Goal: Information Seeking & Learning: Learn about a topic

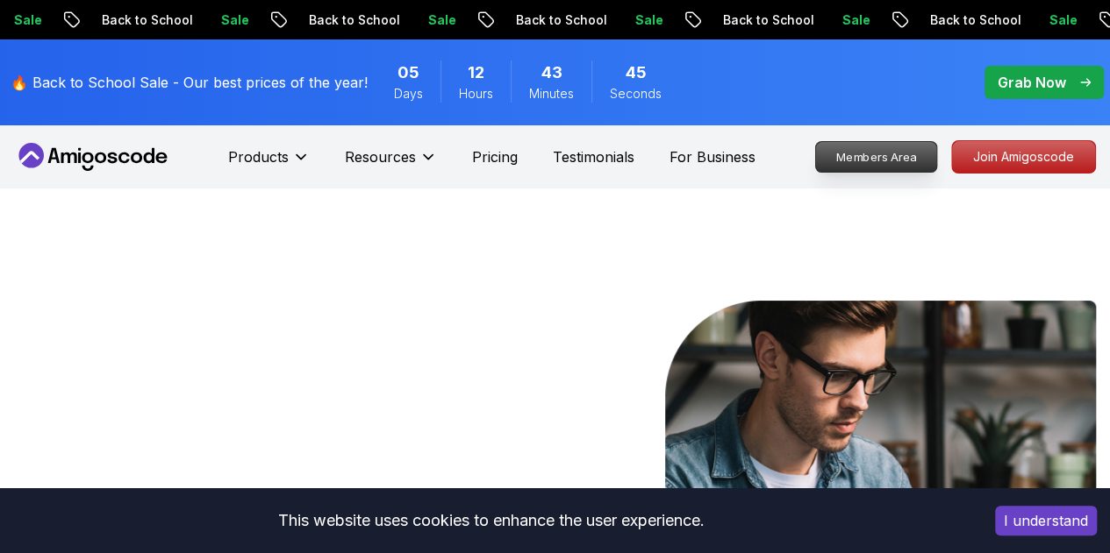
drag, startPoint x: 0, startPoint y: 0, endPoint x: 889, endPoint y: 162, distance: 904.1
click at [889, 162] on p "Members Area" at bounding box center [876, 157] width 121 height 30
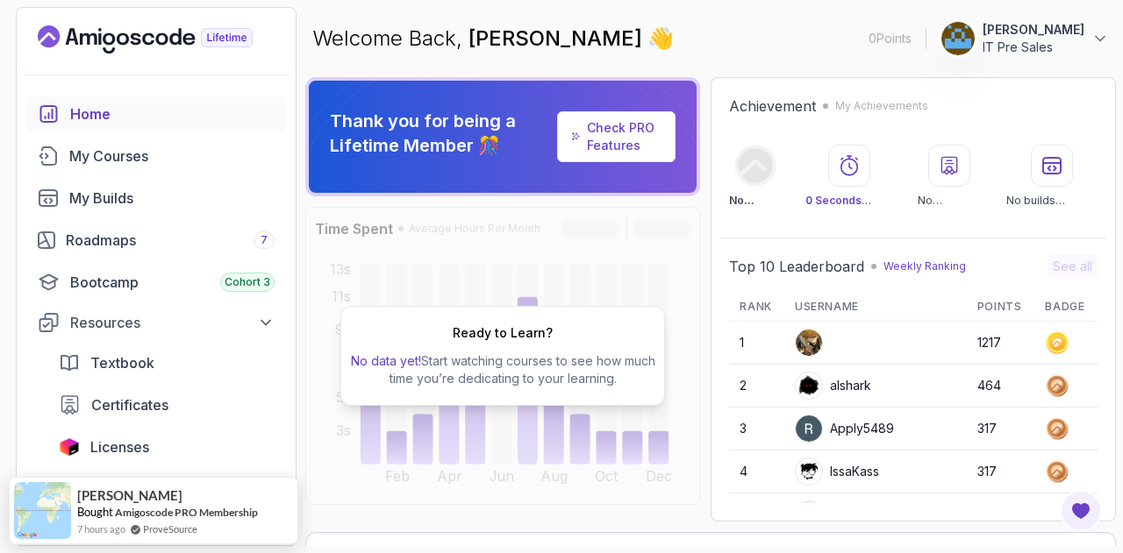
click at [614, 139] on link "Check PRO Features" at bounding box center [621, 136] width 68 height 32
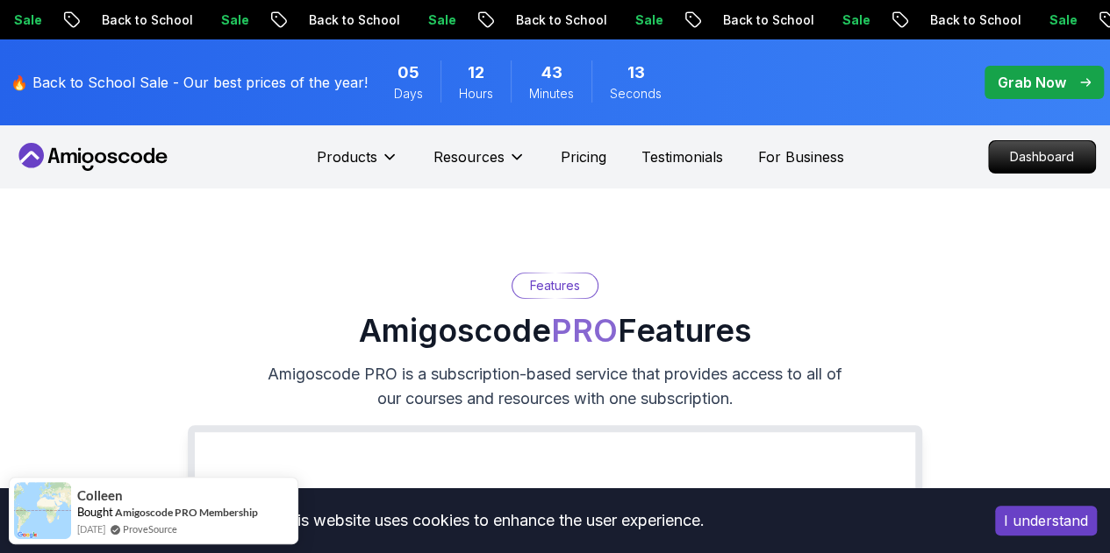
click at [109, 161] on icon at bounding box center [113, 158] width 10 height 11
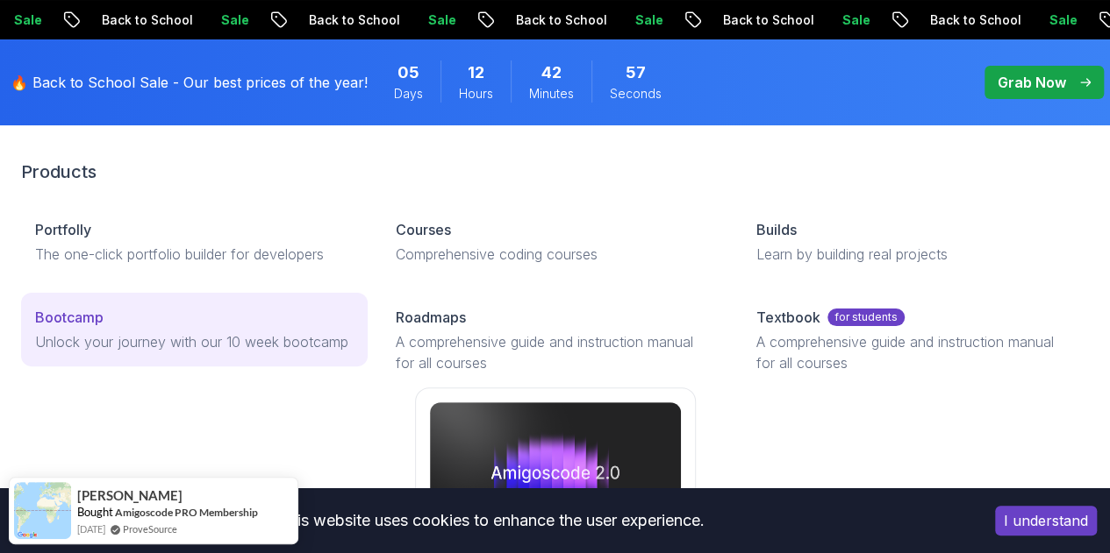
scroll to position [56, 0]
click at [99, 353] on p "Unlock your journey with our 10 week bootcamp" at bounding box center [194, 342] width 318 height 21
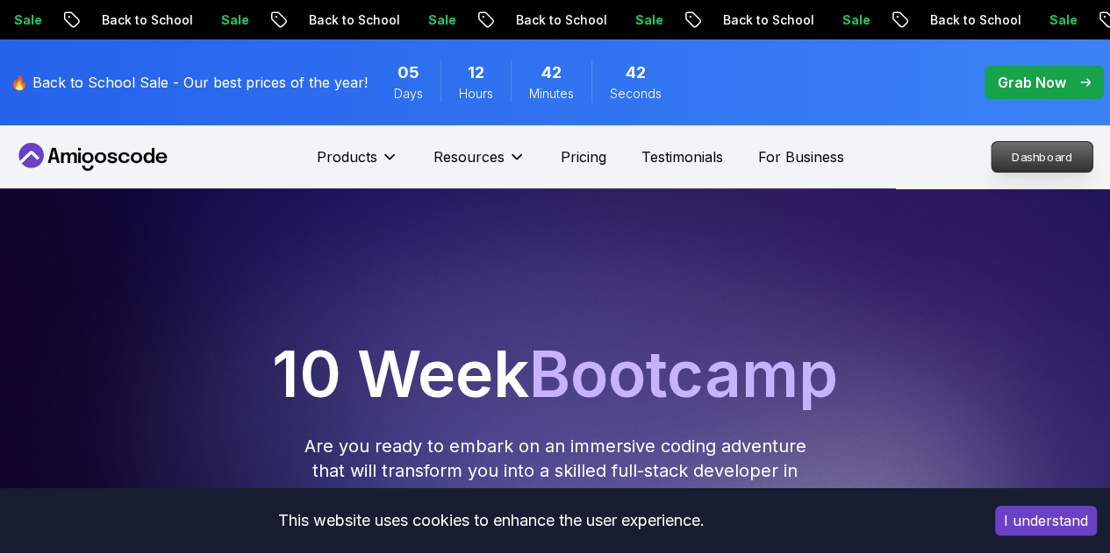
click at [1024, 151] on p "Dashboard" at bounding box center [1041, 157] width 101 height 30
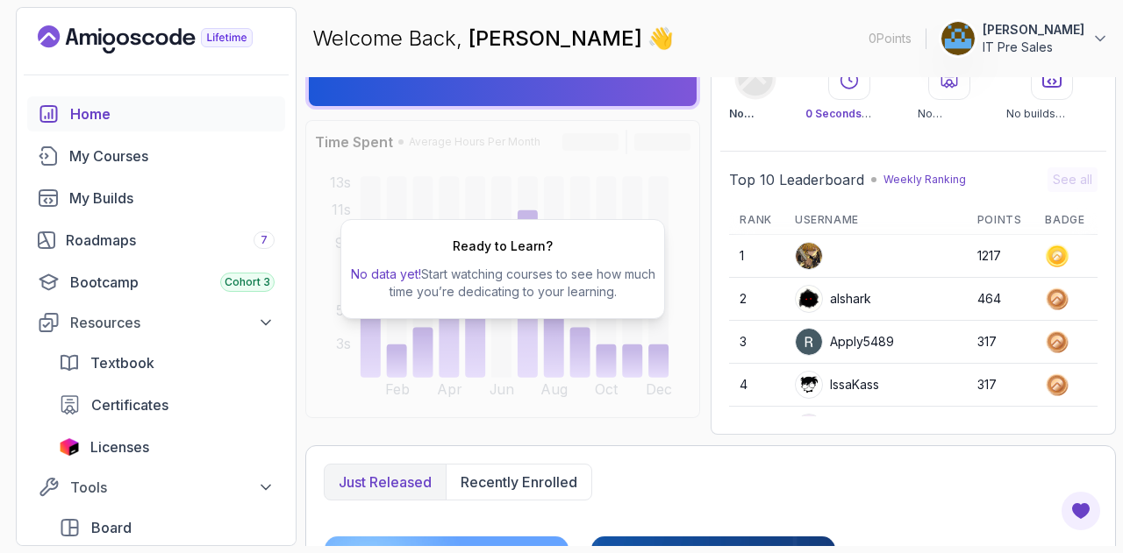
scroll to position [88, 0]
click at [110, 149] on div "My Courses" at bounding box center [171, 156] width 205 height 21
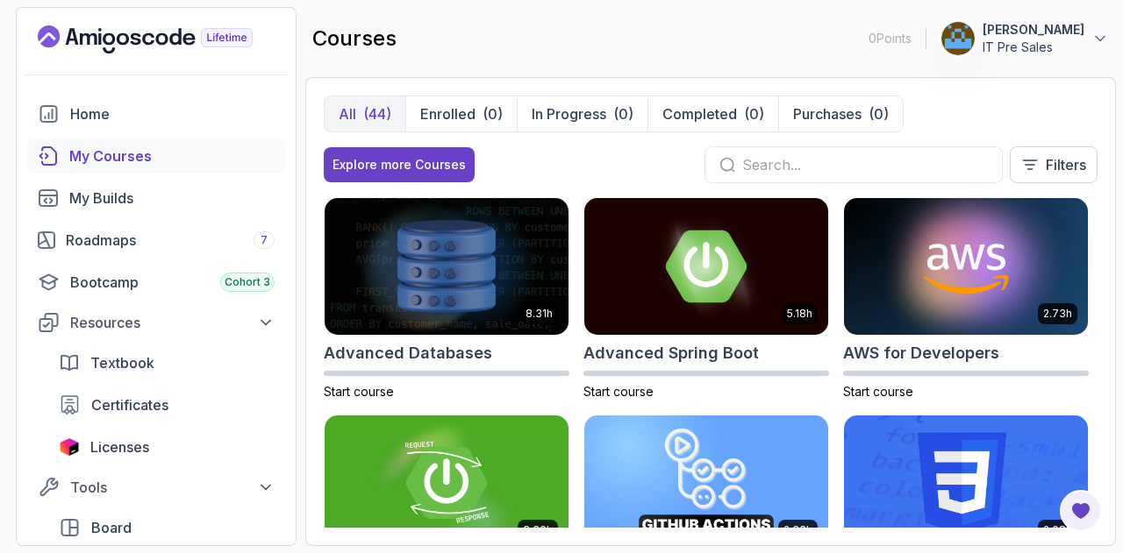
click at [763, 157] on input "text" at bounding box center [865, 164] width 246 height 21
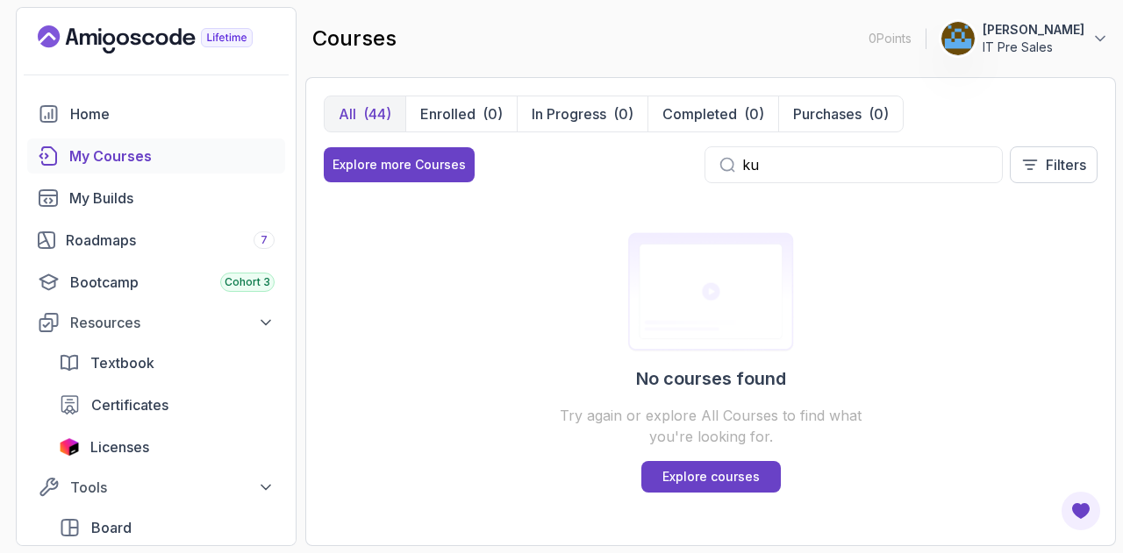
type input "k"
type input "kub"
click at [693, 471] on p "Explore courses" at bounding box center [710, 477] width 97 height 18
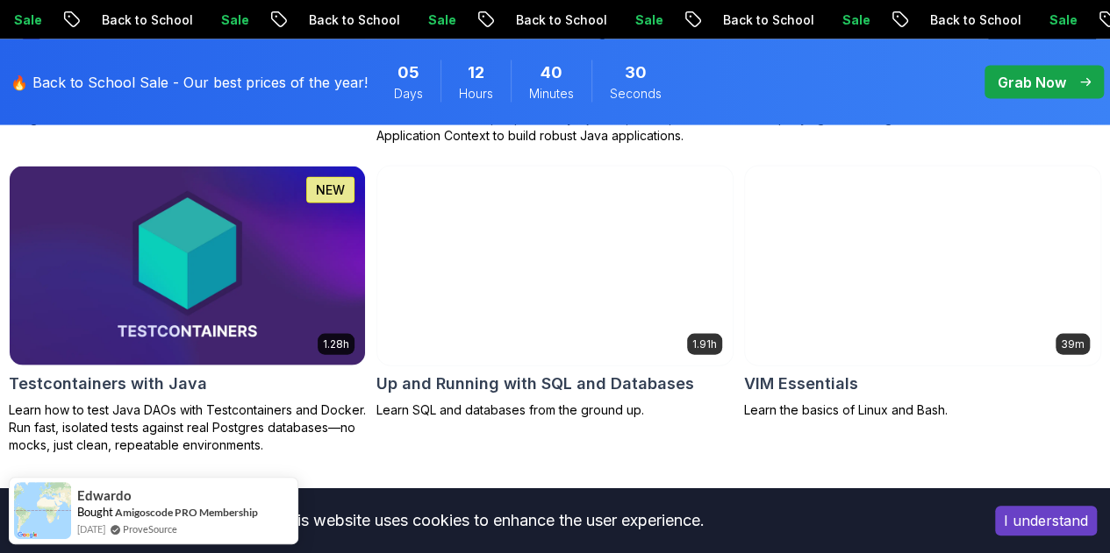
scroll to position [5059, 0]
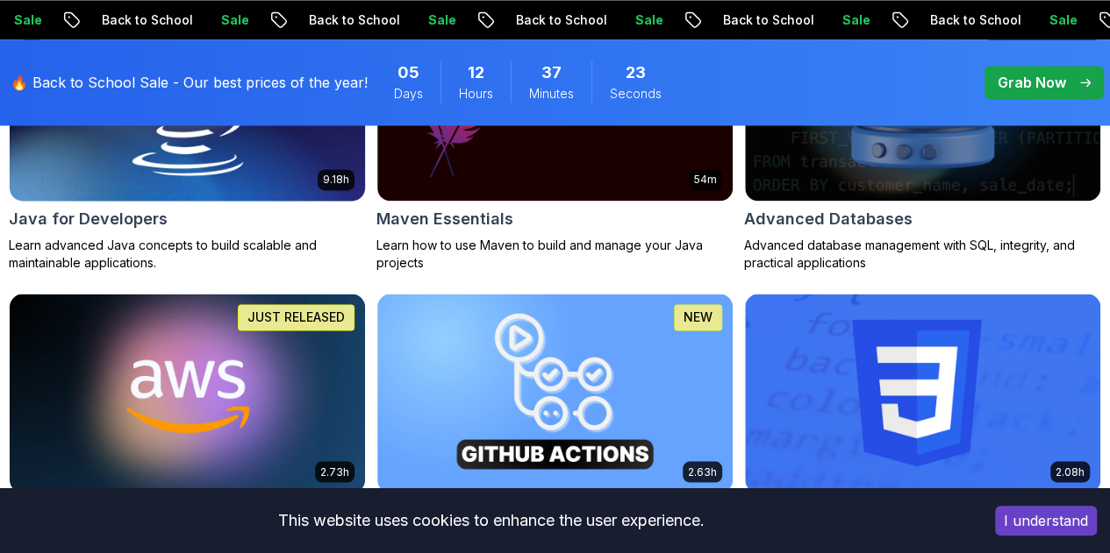
scroll to position [1339, 0]
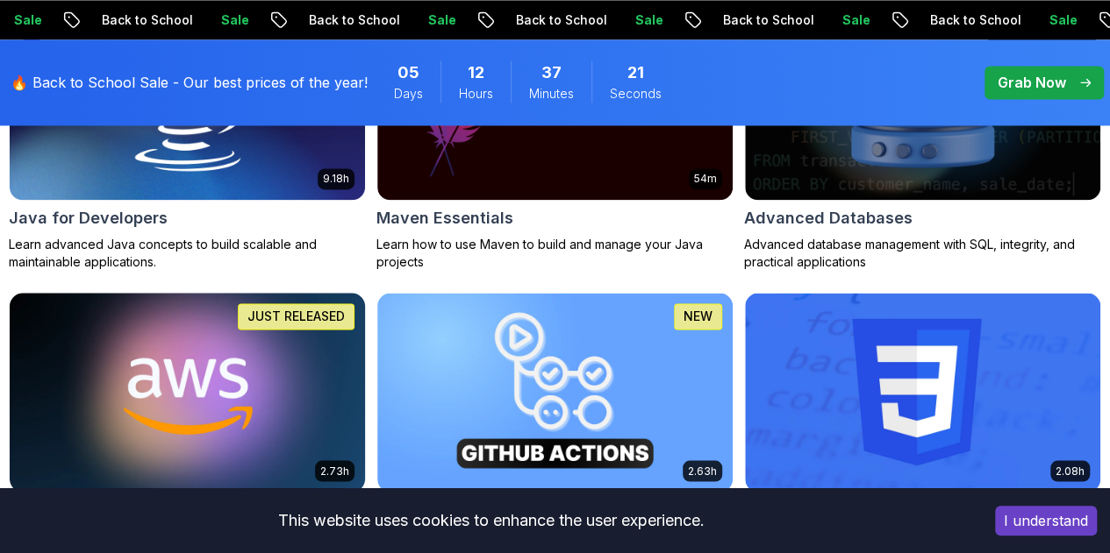
click at [374, 288] on img at bounding box center [187, 392] width 373 height 209
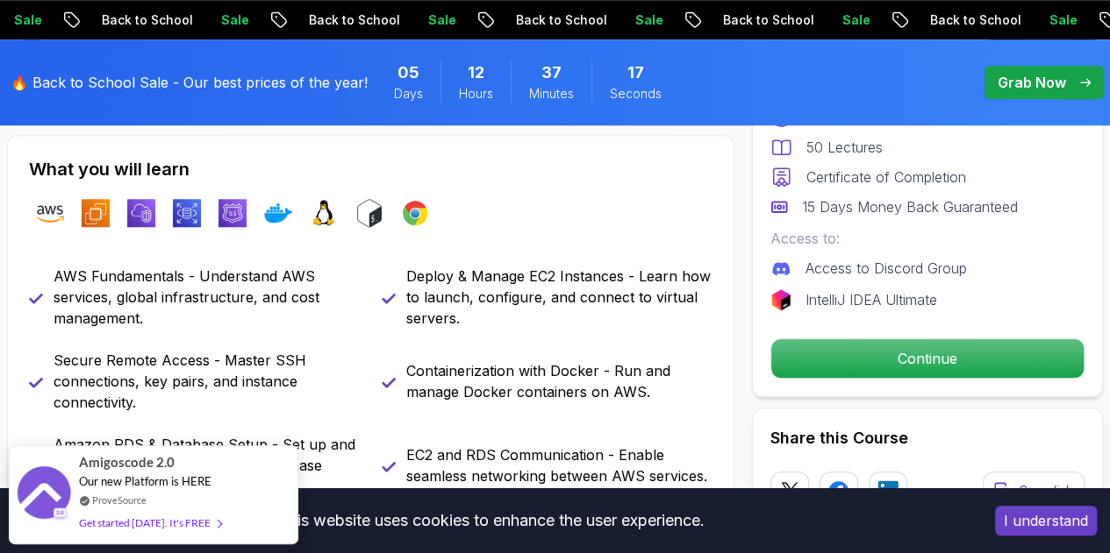
scroll to position [703, 0]
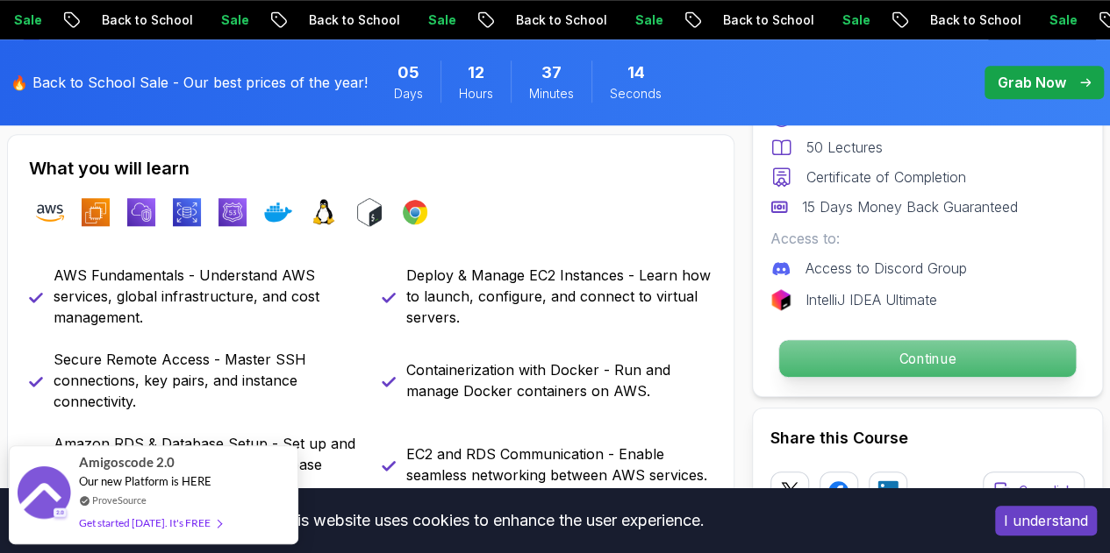
click at [877, 362] on p "Continue" at bounding box center [927, 358] width 296 height 37
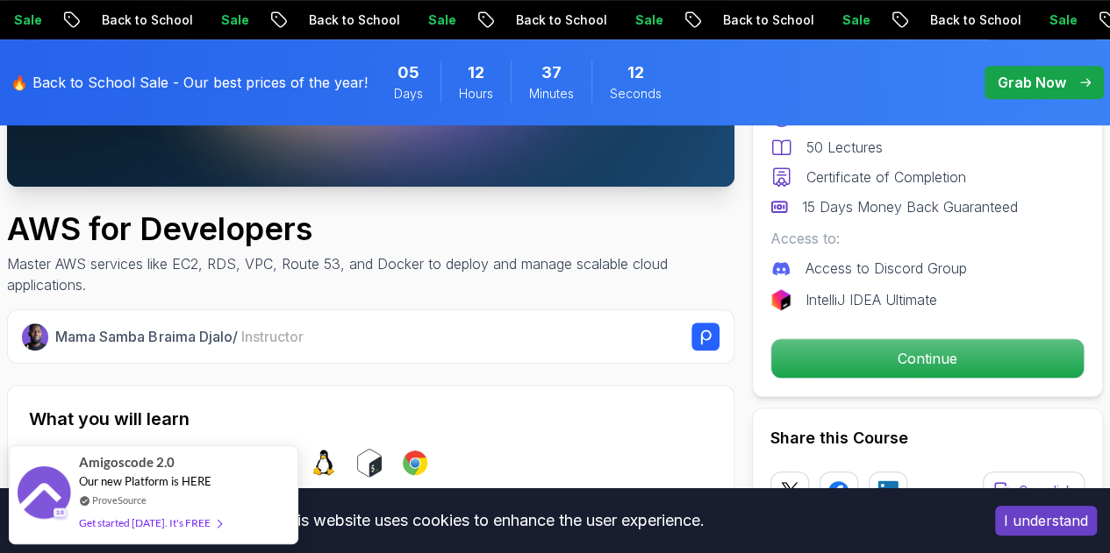
scroll to position [172, 0]
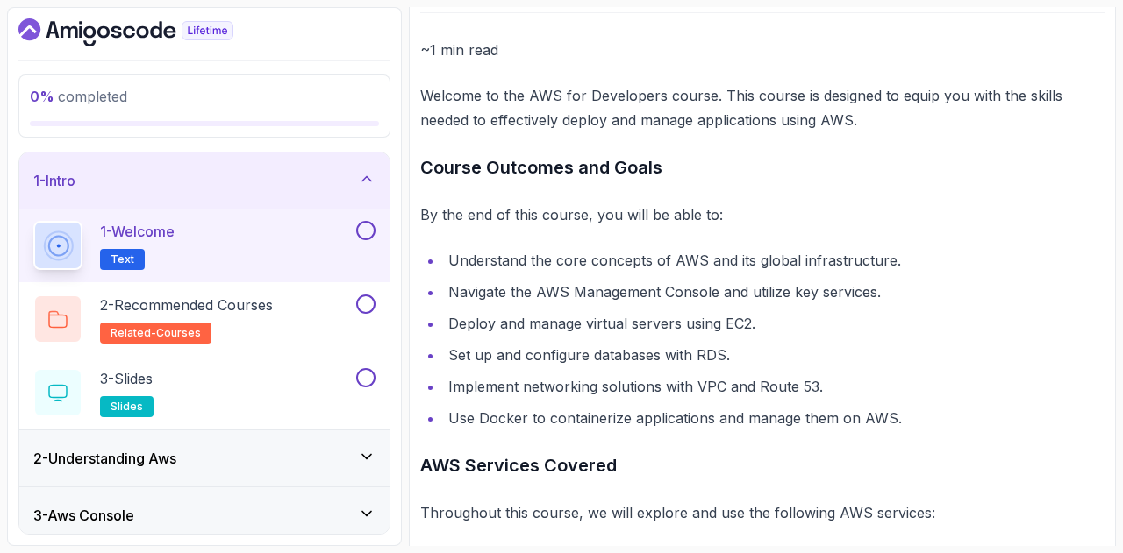
scroll to position [196, 0]
click at [630, 353] on li "Set up and configure databases with RDS." at bounding box center [773, 356] width 661 height 25
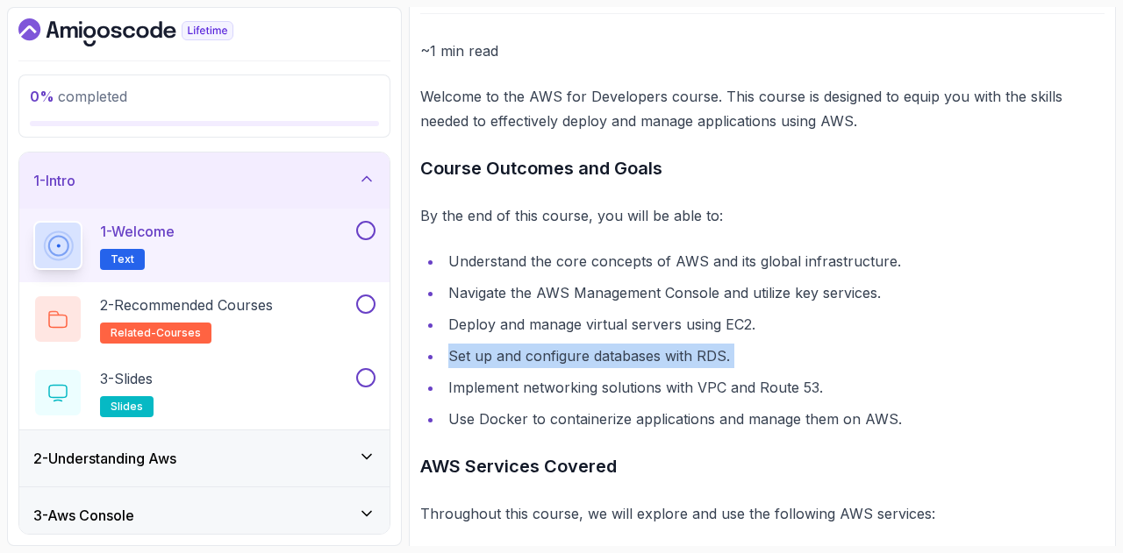
click at [630, 353] on li "Set up and configure databases with RDS." at bounding box center [773, 356] width 661 height 25
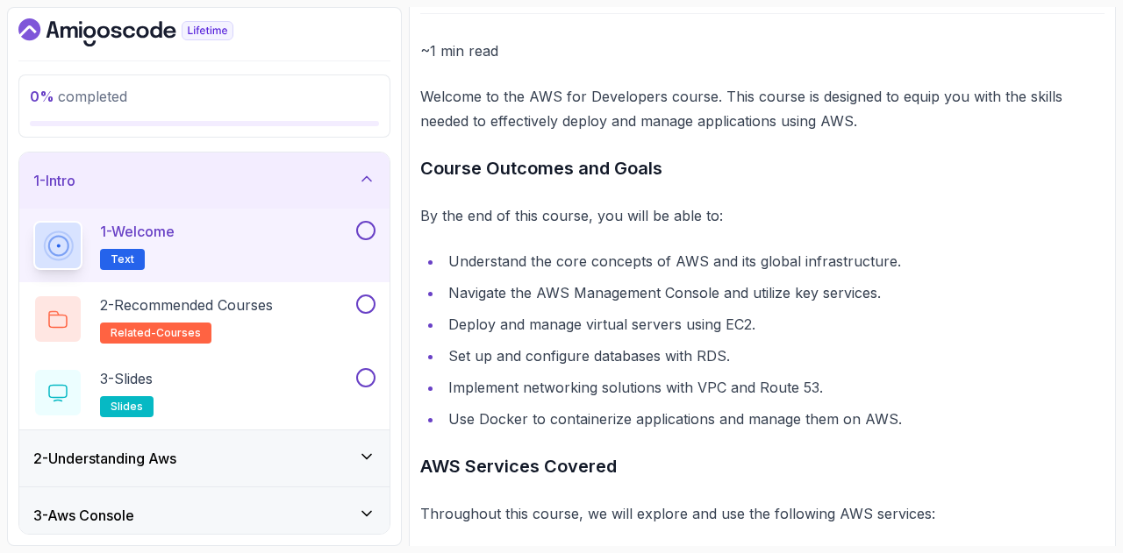
click at [608, 417] on li "Use Docker to containerize applications and manage them on AWS." at bounding box center [773, 419] width 661 height 25
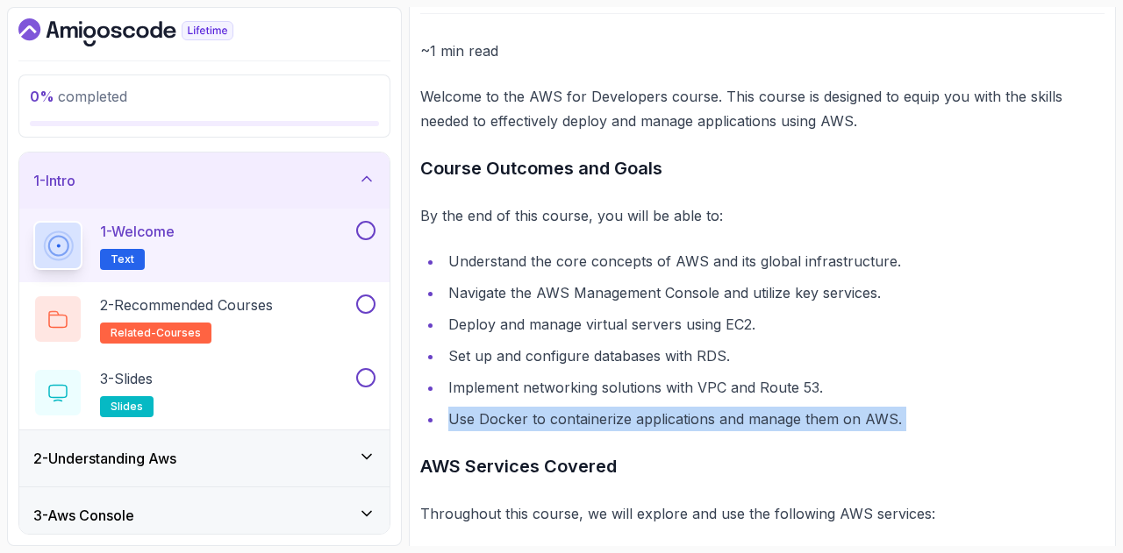
click at [608, 417] on li "Use Docker to containerize applications and manage them on AWS." at bounding box center [773, 419] width 661 height 25
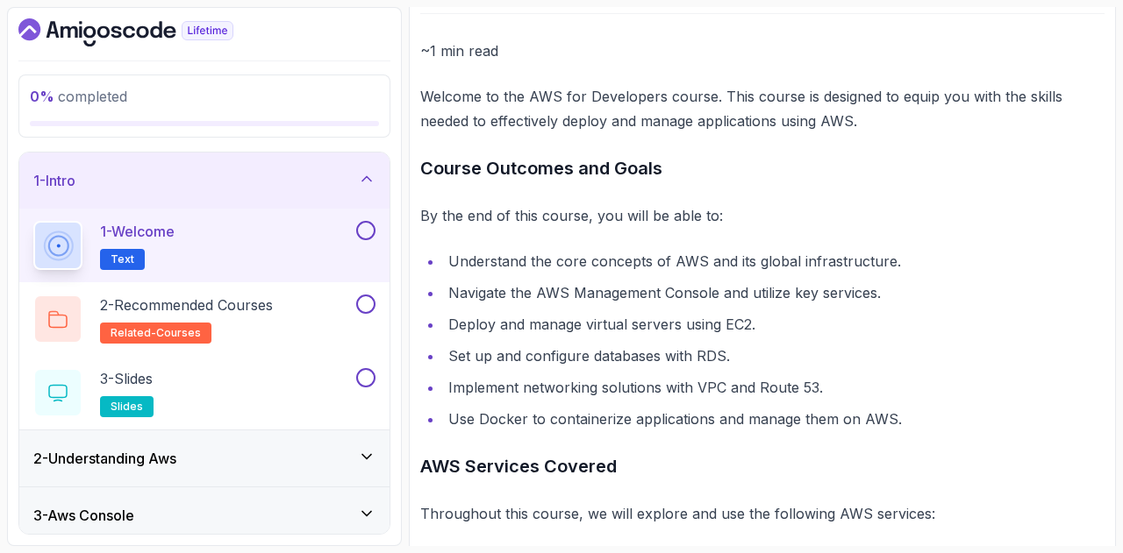
click at [554, 467] on h3 "AWS Services Covered" at bounding box center [762, 467] width 684 height 28
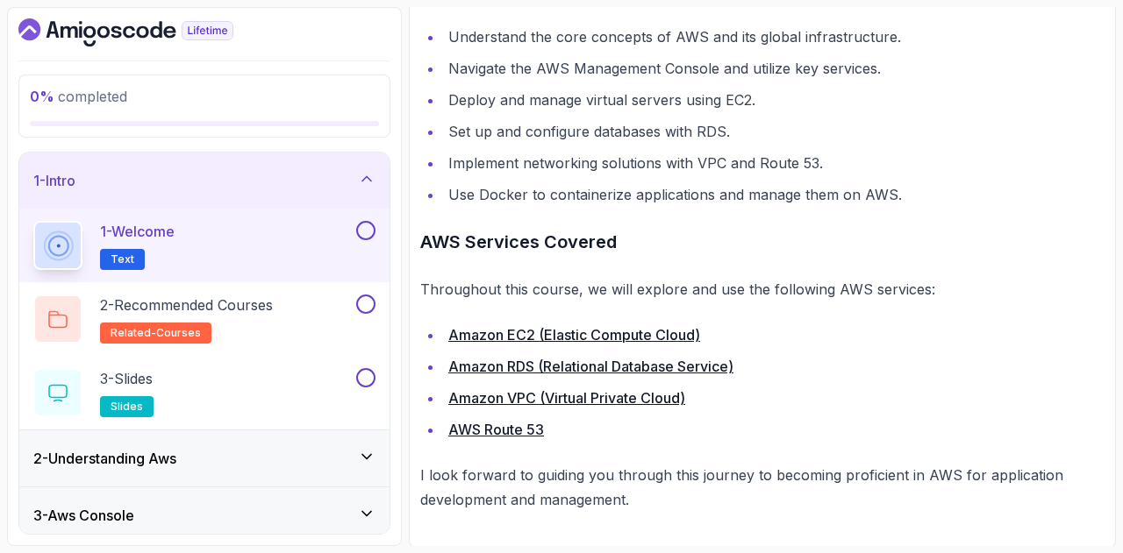
scroll to position [418, 0]
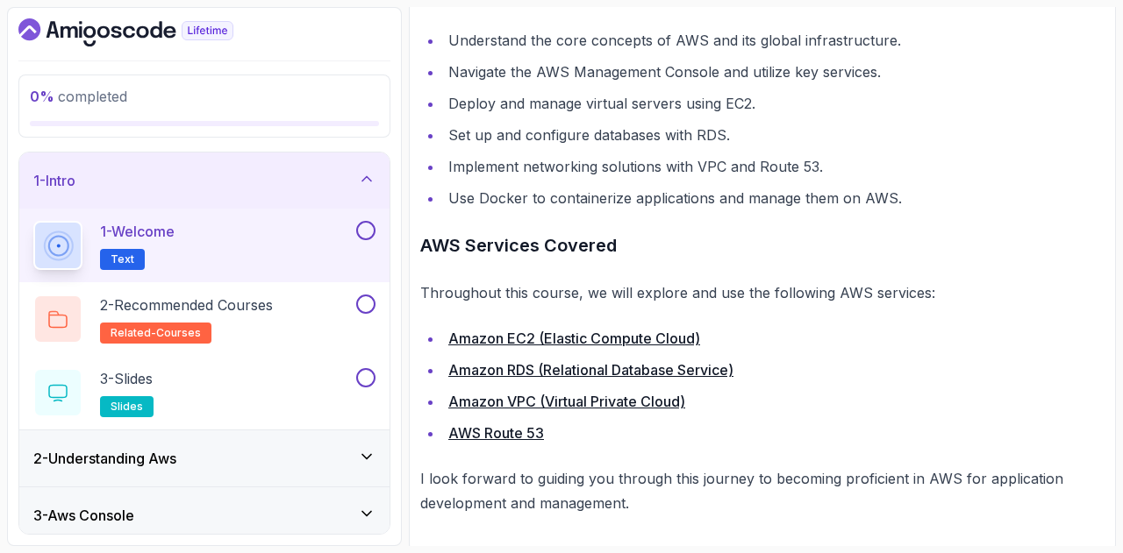
click at [545, 481] on p "I look forward to guiding you through this journey to becoming proficient in AW…" at bounding box center [762, 491] width 684 height 49
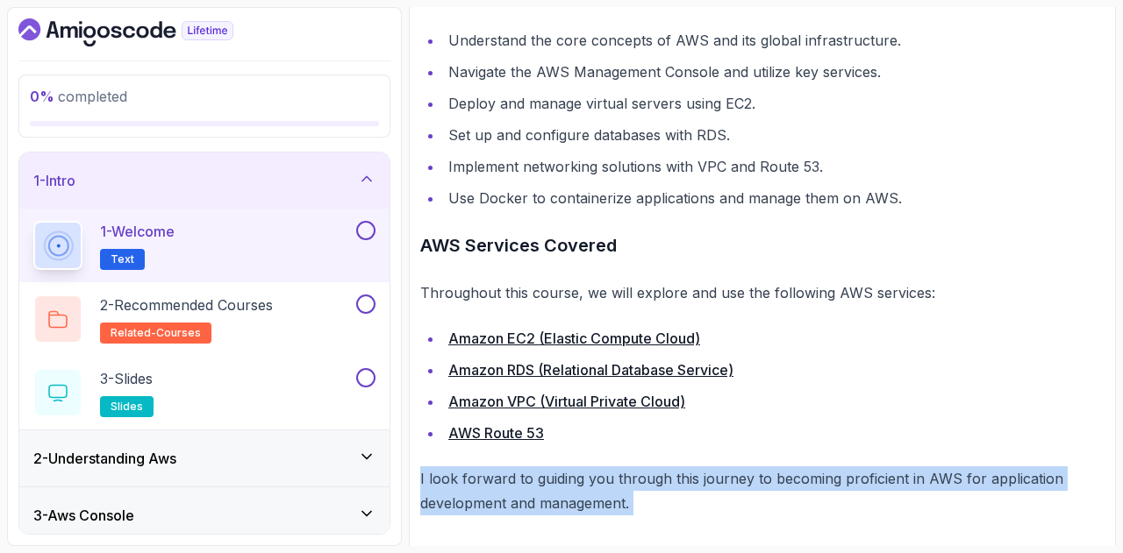
click at [545, 481] on p "I look forward to guiding you through this journey to becoming proficient in AW…" at bounding box center [762, 491] width 684 height 49
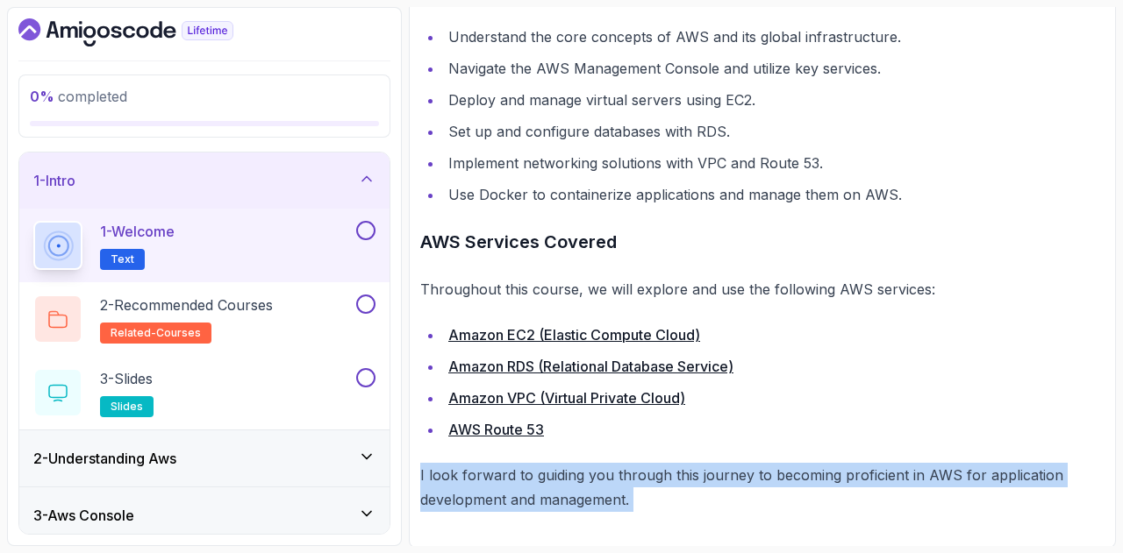
scroll to position [0, 0]
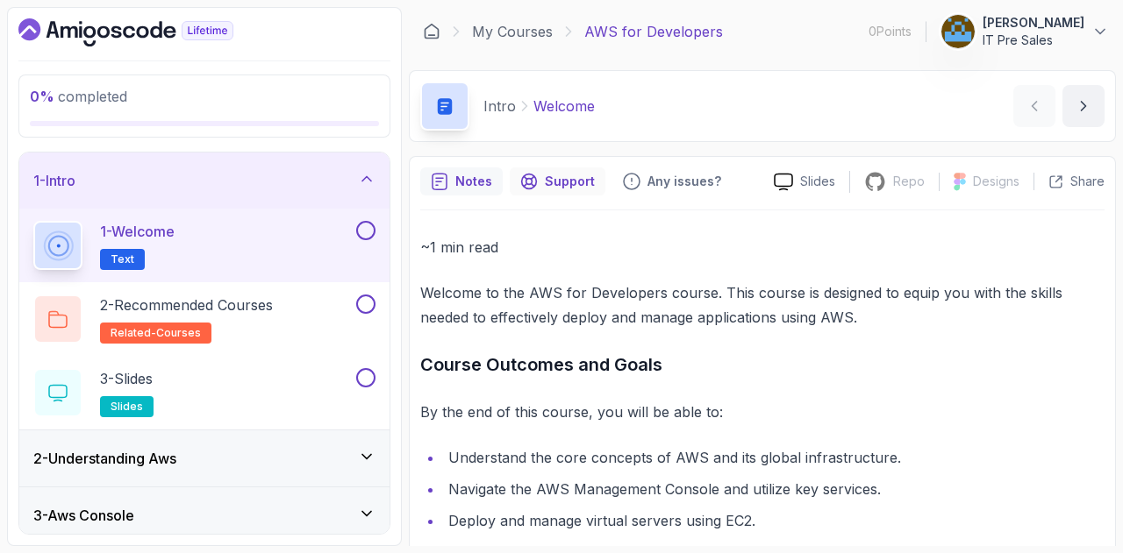
click at [561, 176] on p "Support" at bounding box center [570, 182] width 50 height 18
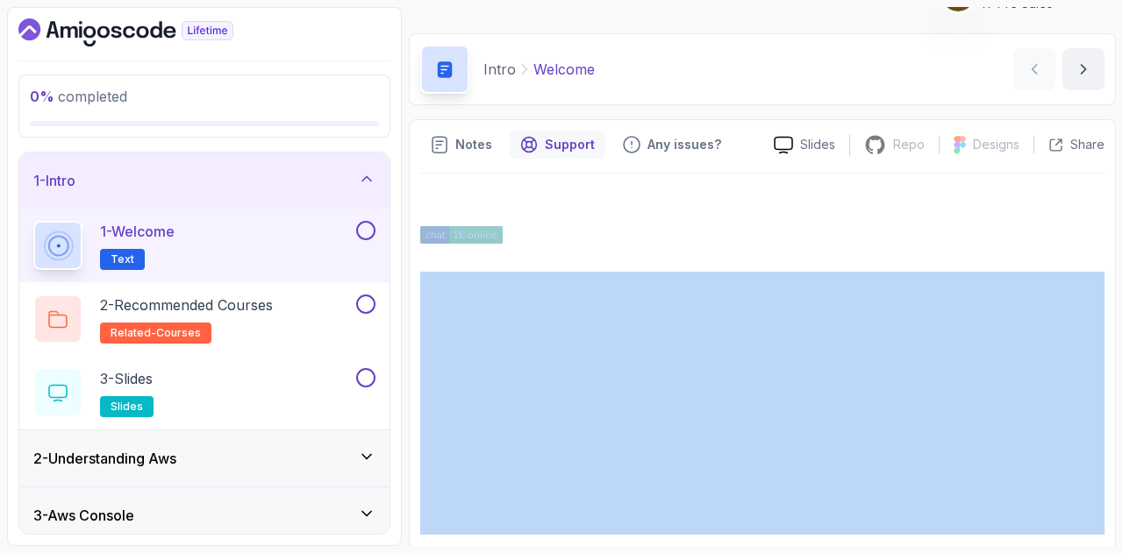
scroll to position [42, 0]
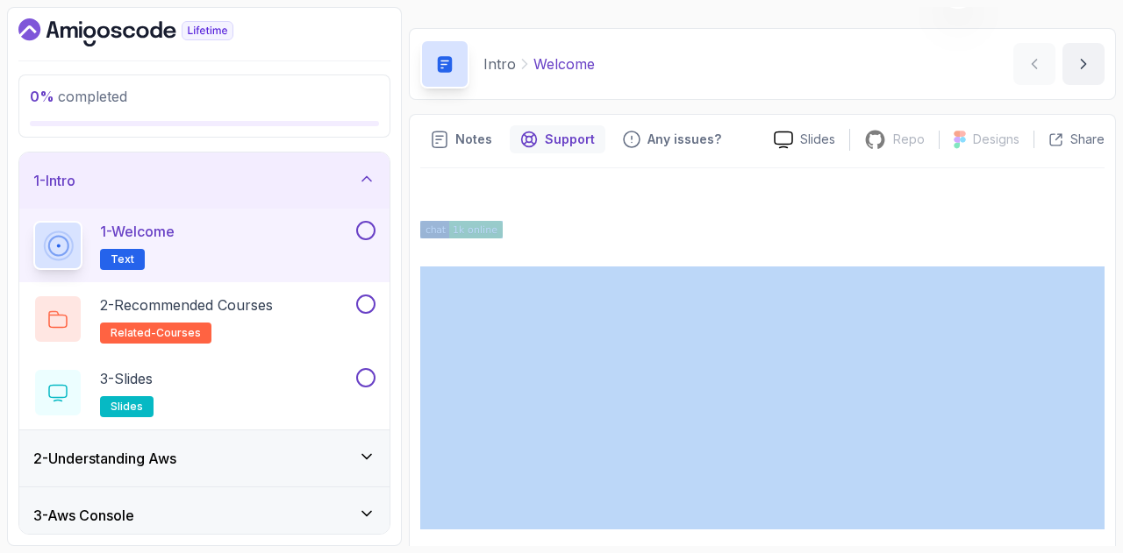
click at [543, 182] on div at bounding box center [762, 361] width 684 height 386
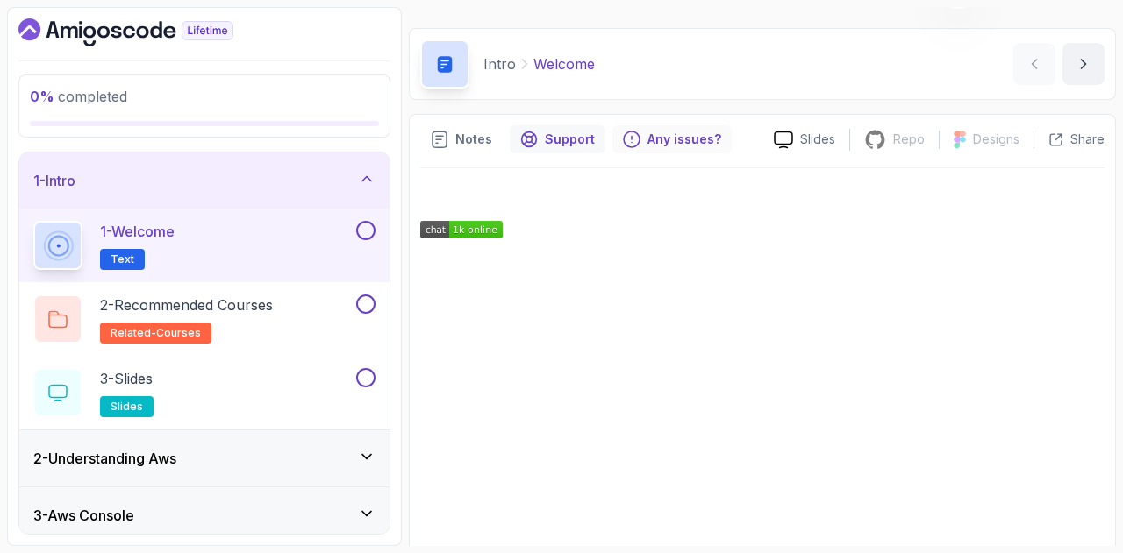
click at [661, 139] on p "Any issues?" at bounding box center [684, 140] width 74 height 18
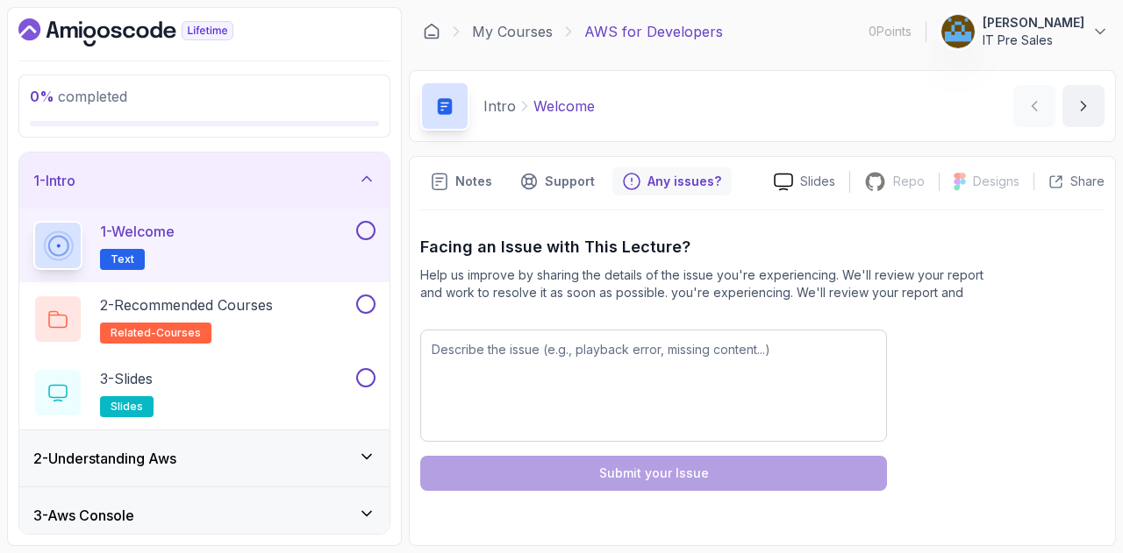
scroll to position [0, 0]
click at [797, 183] on div "Slides" at bounding box center [804, 182] width 89 height 18
click at [470, 183] on p "Notes" at bounding box center [473, 182] width 37 height 18
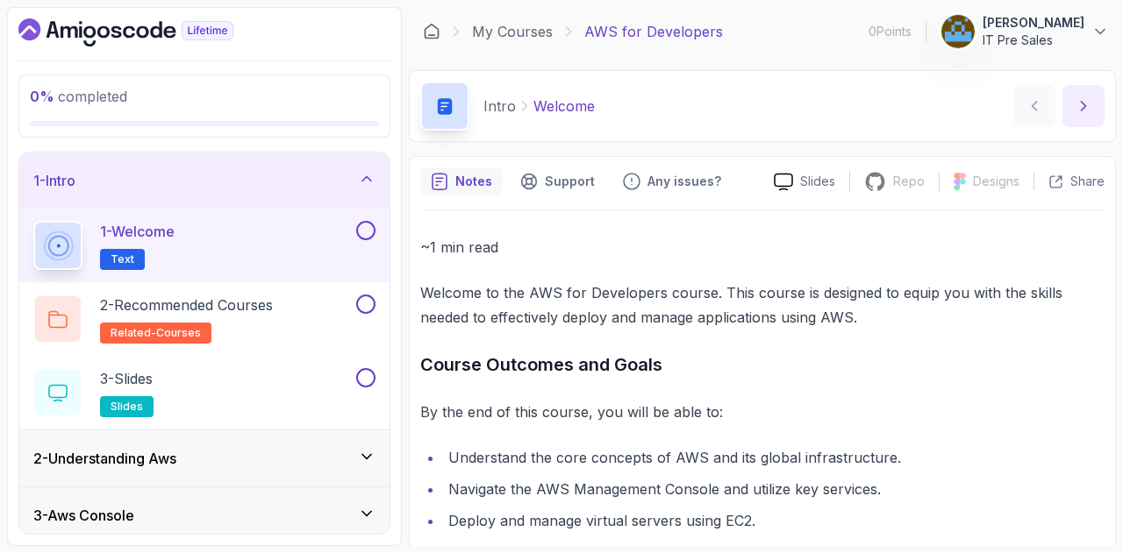
click at [1079, 104] on icon "next content" at bounding box center [1084, 106] width 18 height 18
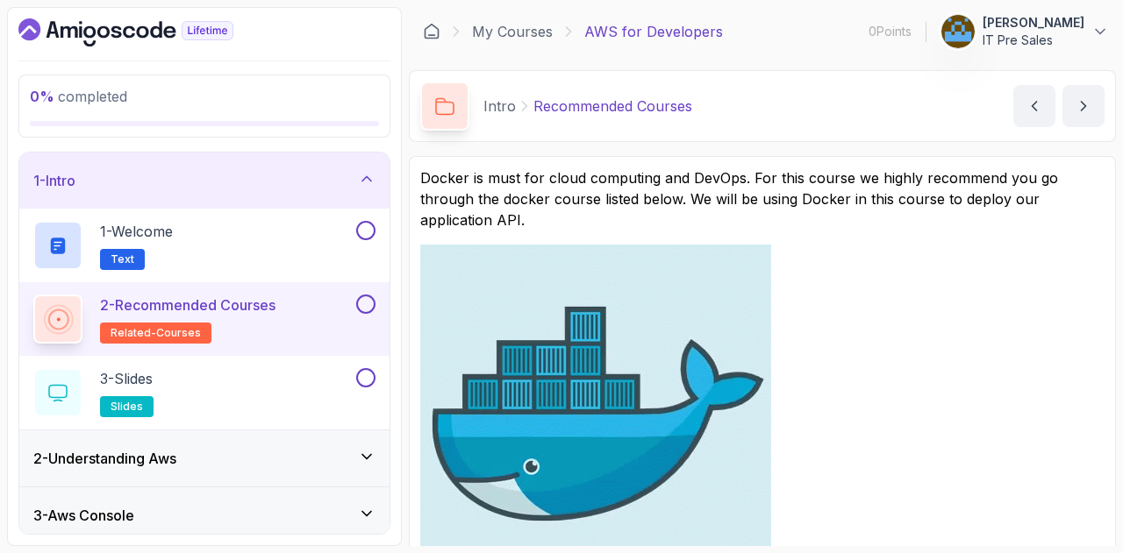
click at [713, 203] on p "Docker is must for cloud computing and DevOps. For this course we highly recomm…" at bounding box center [762, 199] width 684 height 63
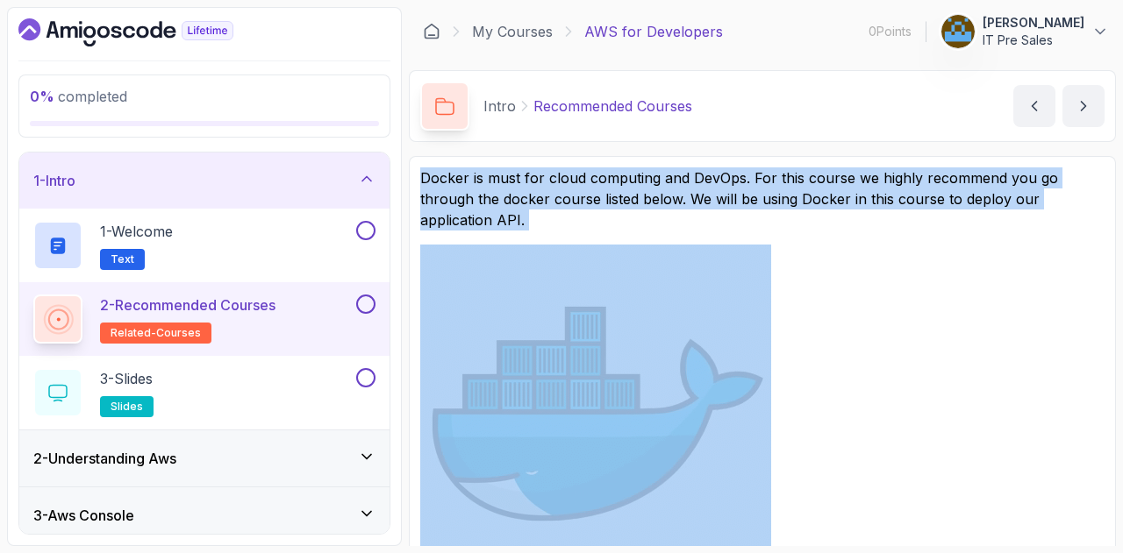
click at [713, 203] on p "Docker is must for cloud computing and DevOps. For this course we highly recomm…" at bounding box center [762, 199] width 684 height 63
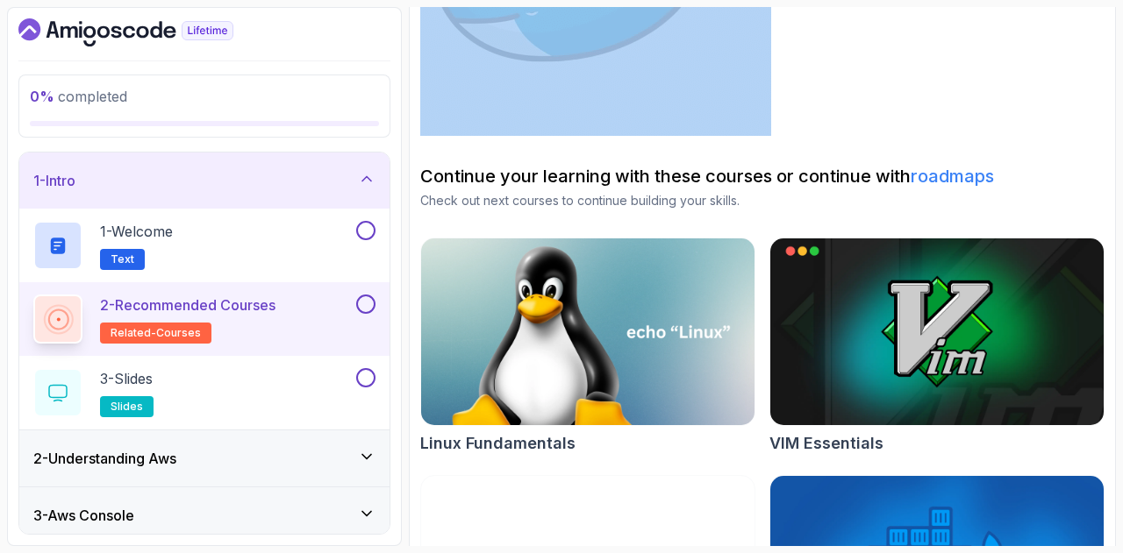
scroll to position [467, 0]
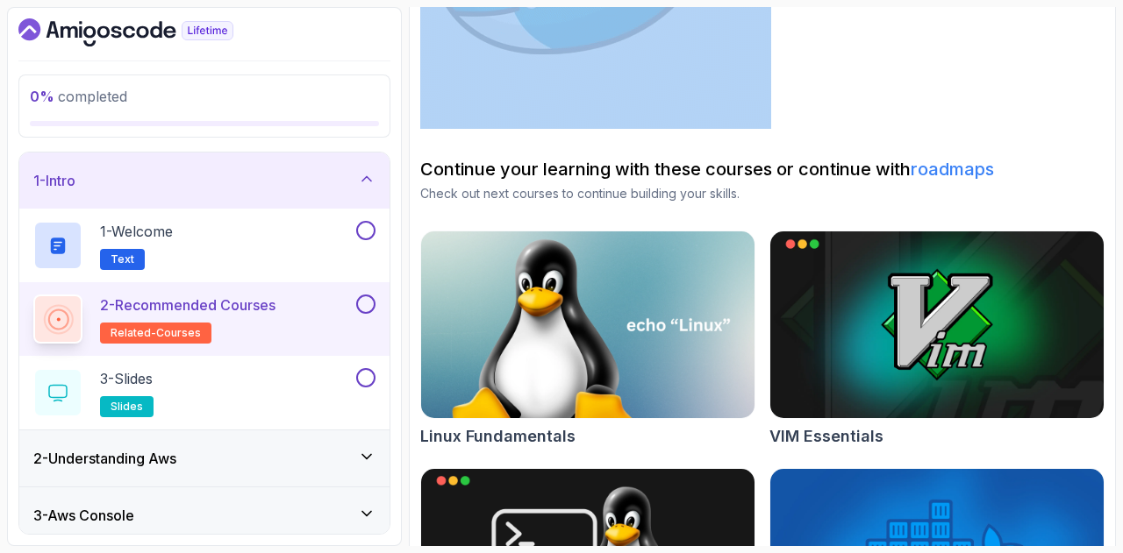
click at [947, 159] on link "roadmaps" at bounding box center [951, 169] width 83 height 21
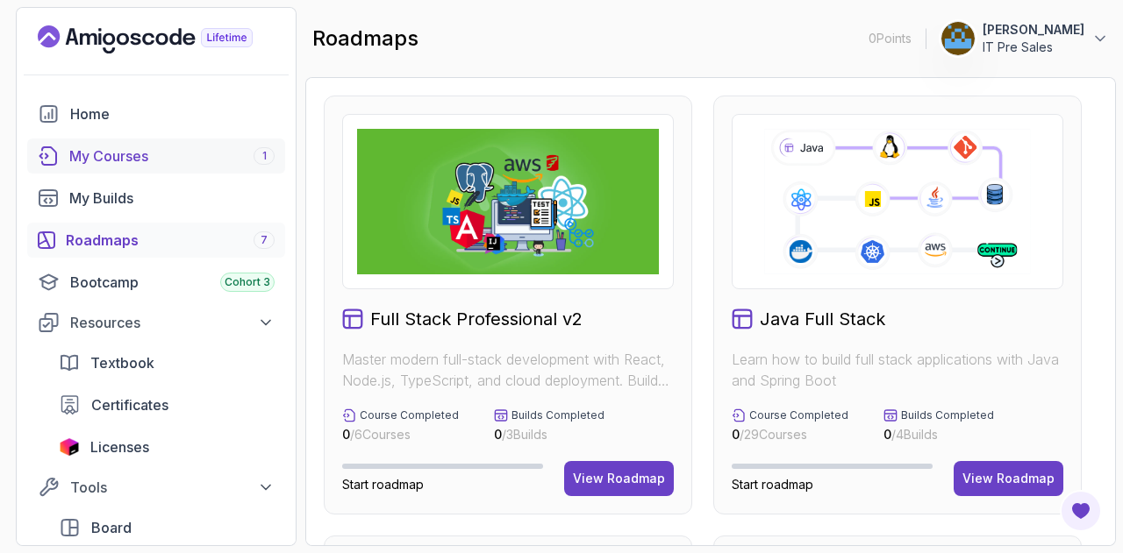
click at [101, 152] on div "My Courses 1" at bounding box center [171, 156] width 205 height 21
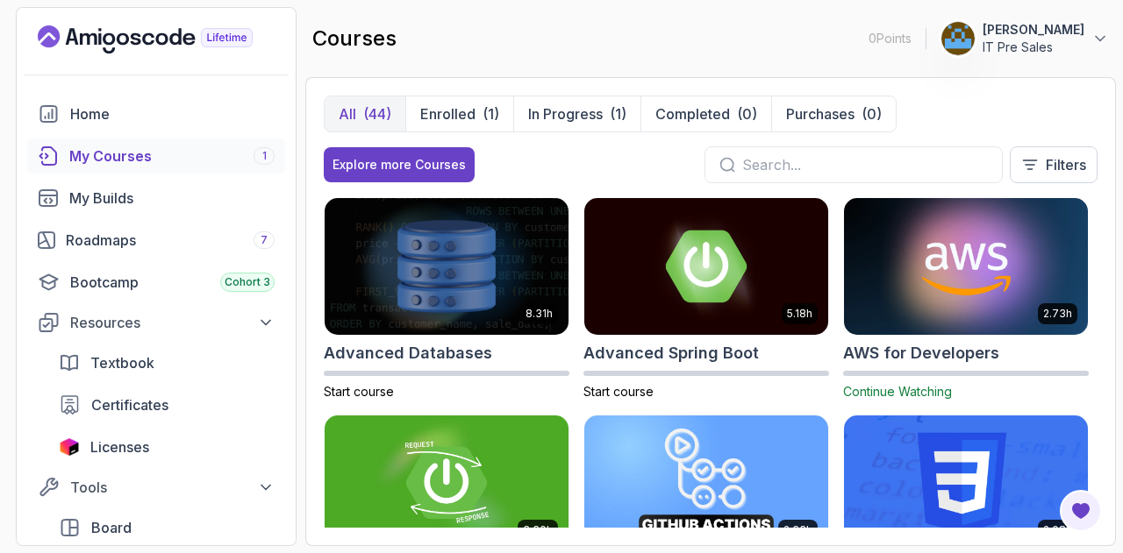
click at [948, 282] on img at bounding box center [966, 266] width 256 height 143
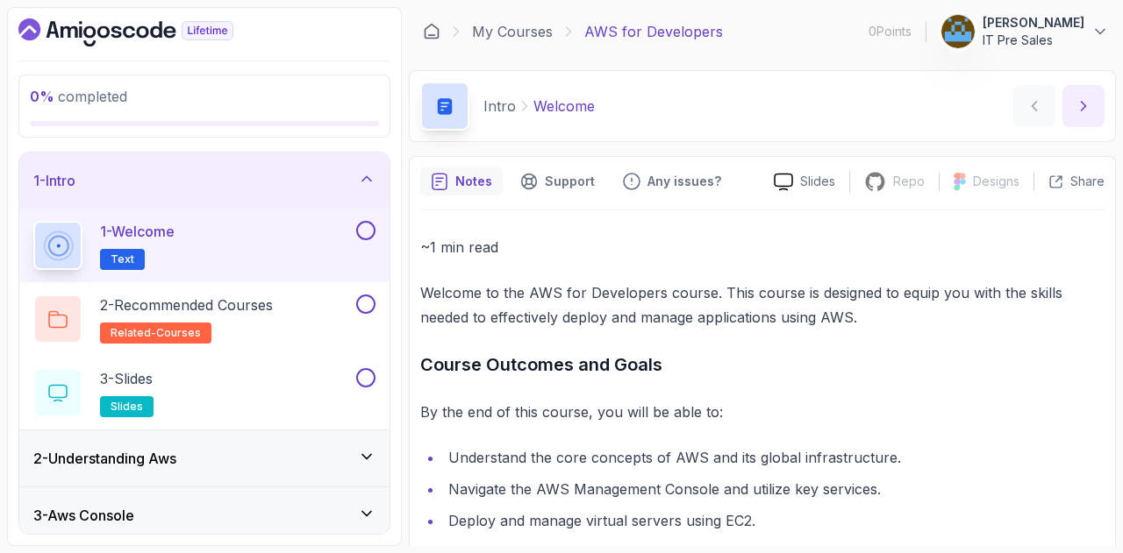
click at [1084, 110] on icon "next content" at bounding box center [1084, 106] width 18 height 18
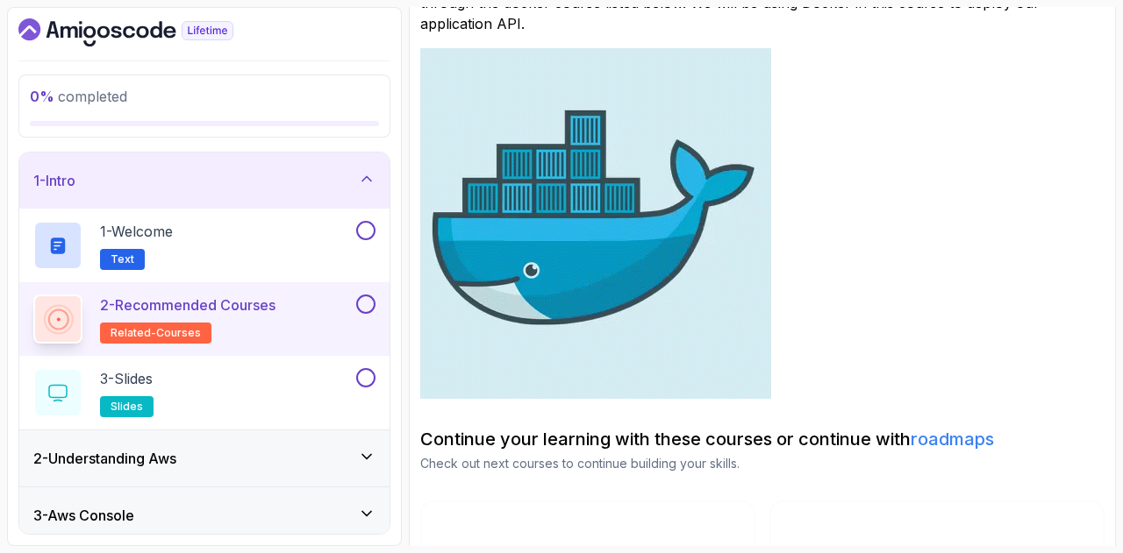
scroll to position [13, 0]
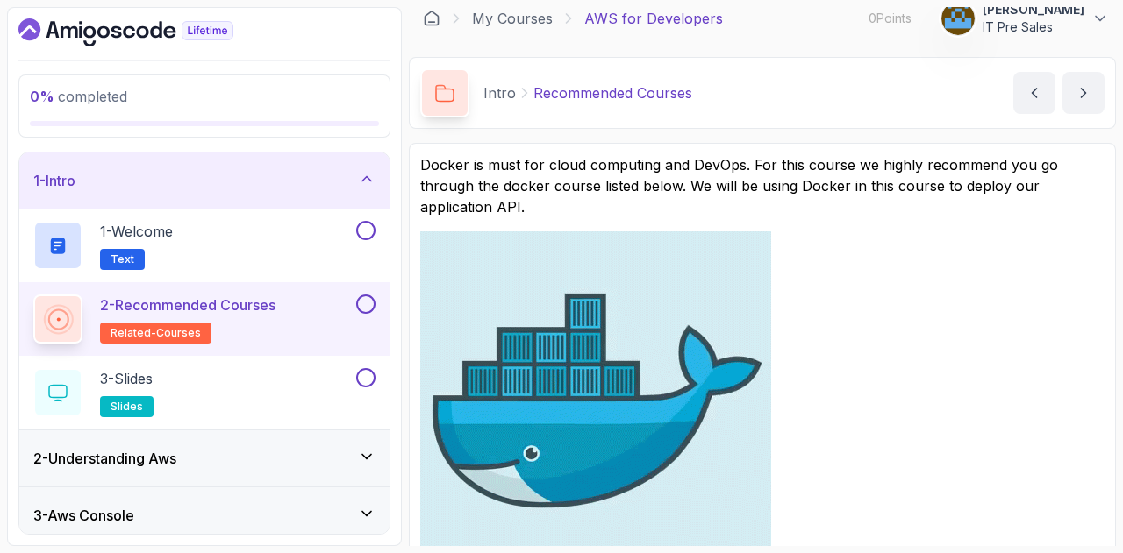
click at [593, 407] on img at bounding box center [595, 407] width 351 height 351
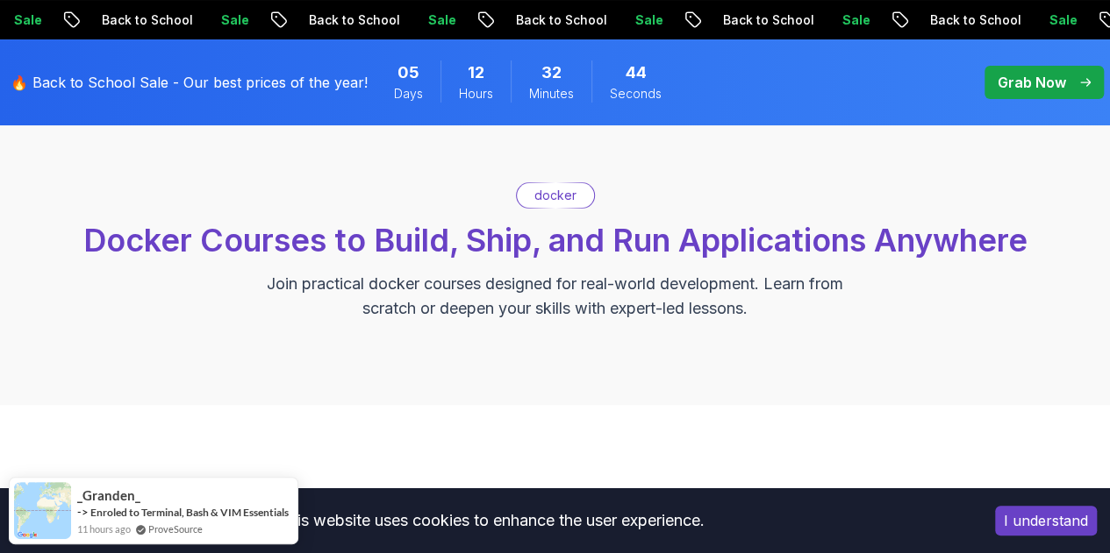
scroll to position [389, 0]
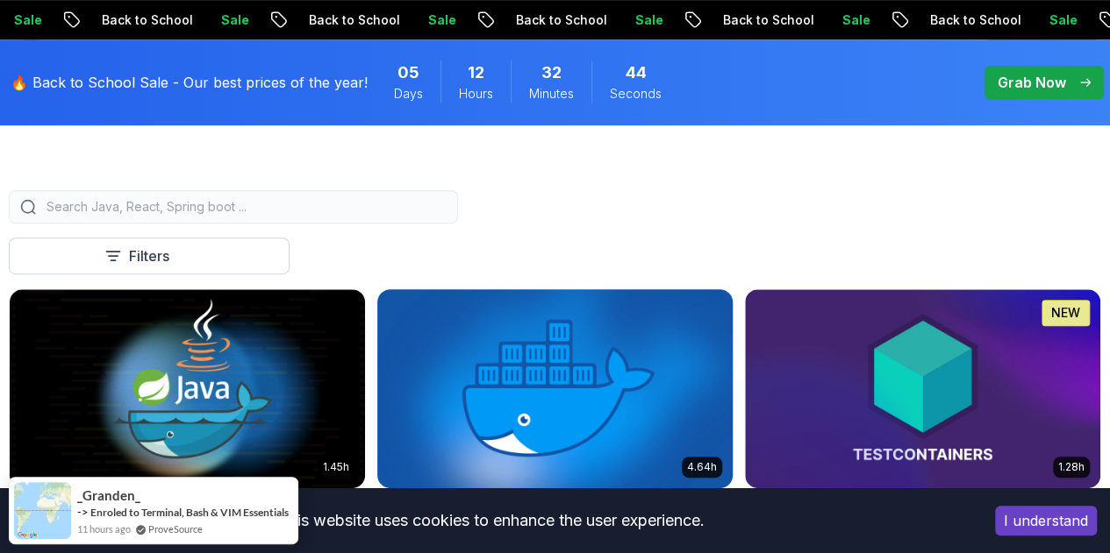
click at [730, 353] on img at bounding box center [554, 388] width 373 height 209
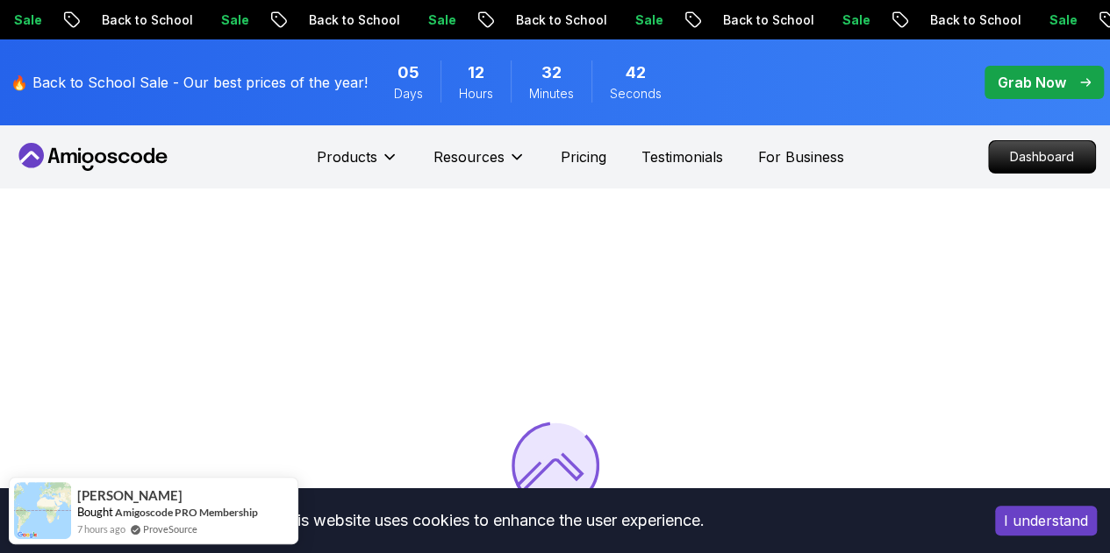
scroll to position [234, 0]
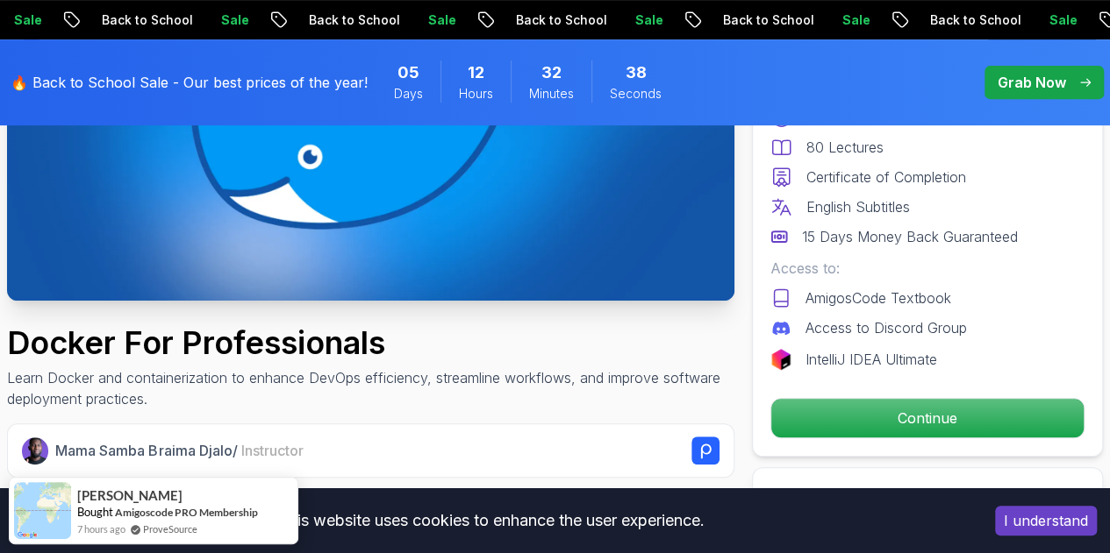
click at [656, 213] on img at bounding box center [370, 96] width 727 height 409
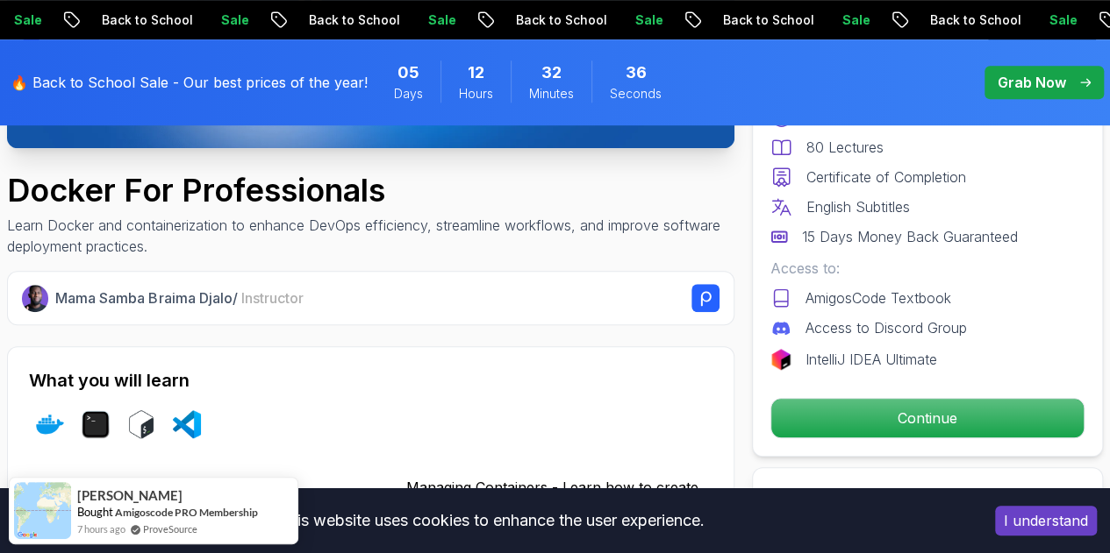
scroll to position [490, 0]
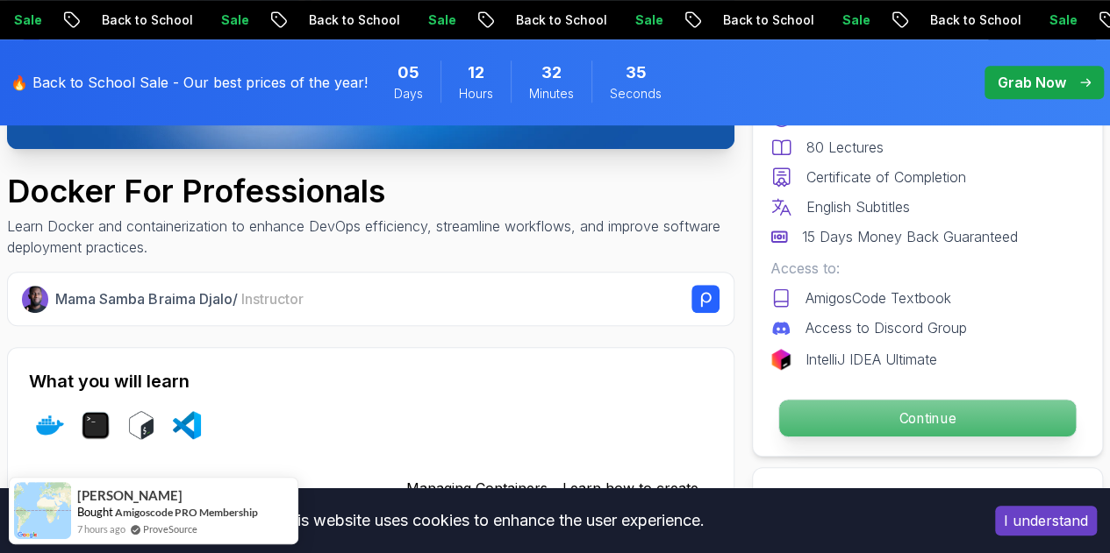
click at [880, 424] on p "Continue" at bounding box center [927, 418] width 296 height 37
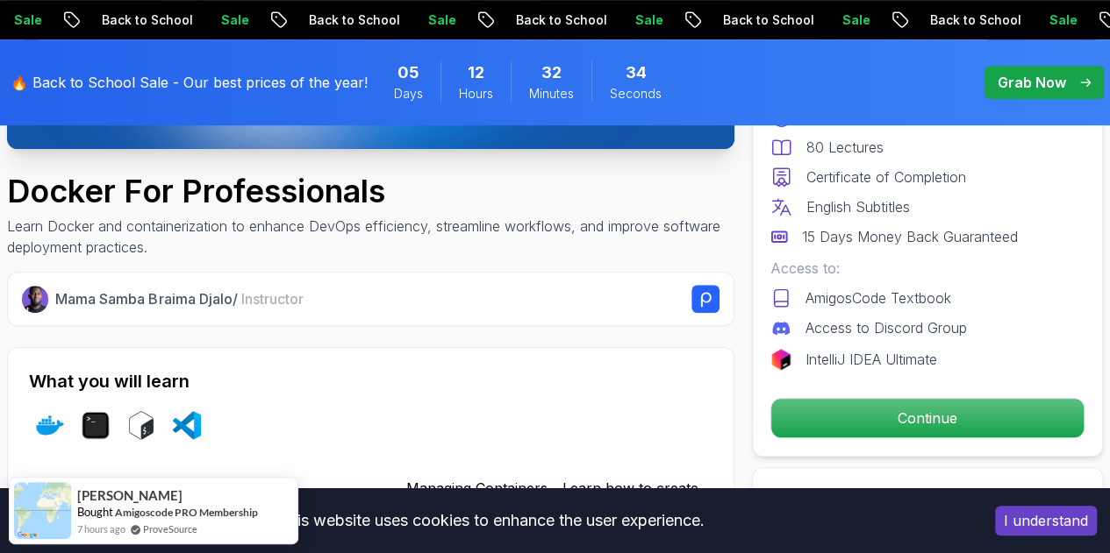
scroll to position [678, 0]
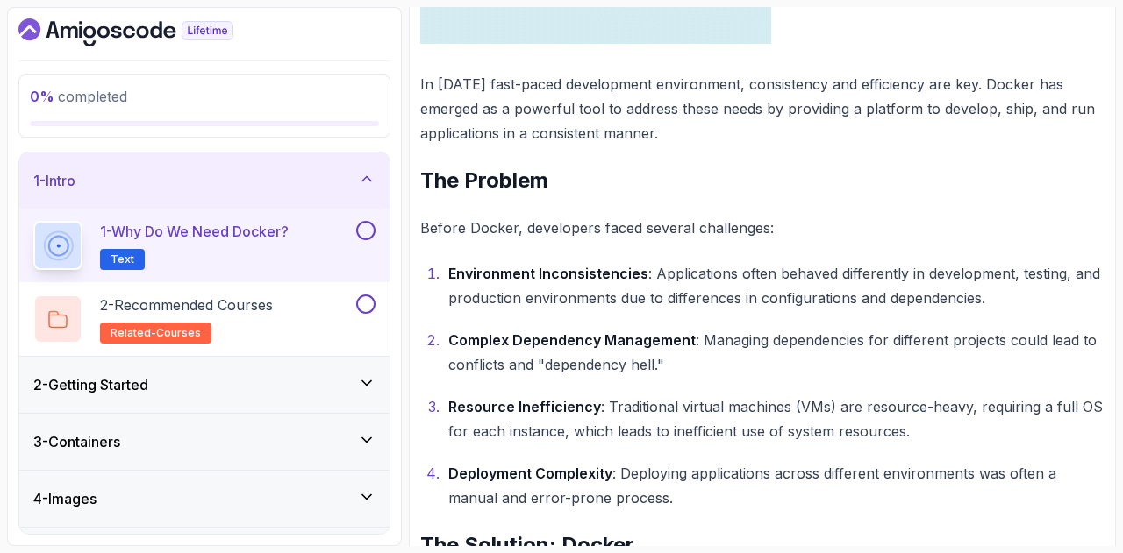
scroll to position [758, 0]
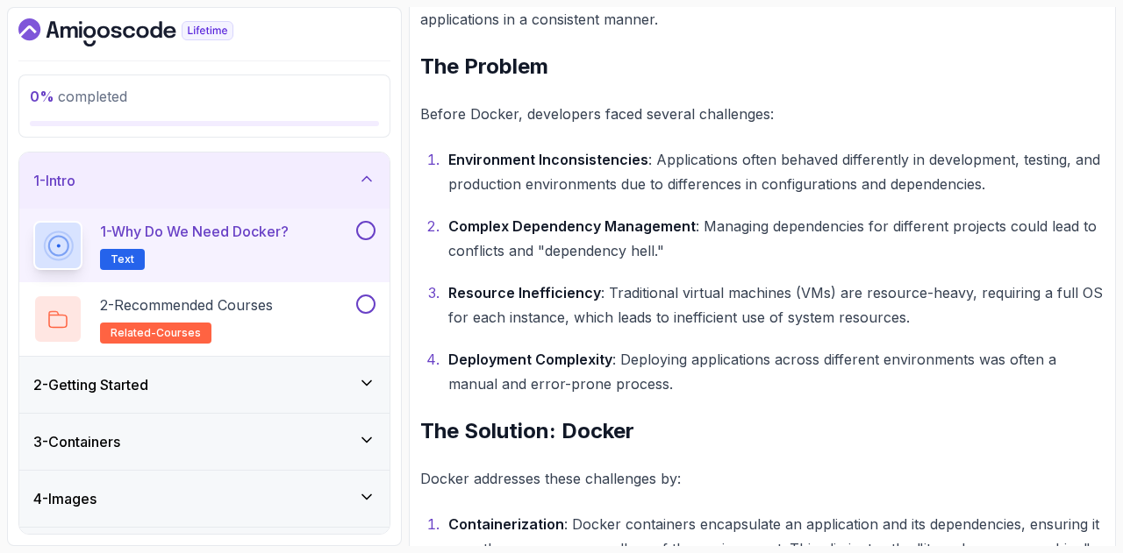
click at [325, 366] on div "2 - Getting Started" at bounding box center [204, 385] width 370 height 56
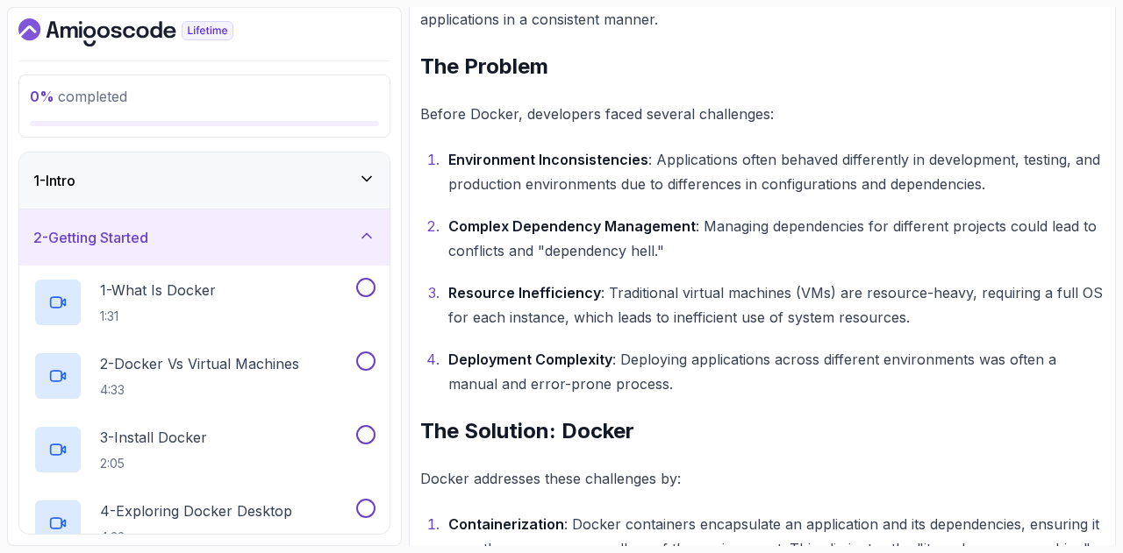
click at [377, 236] on div "2 - Getting Started" at bounding box center [204, 238] width 370 height 56
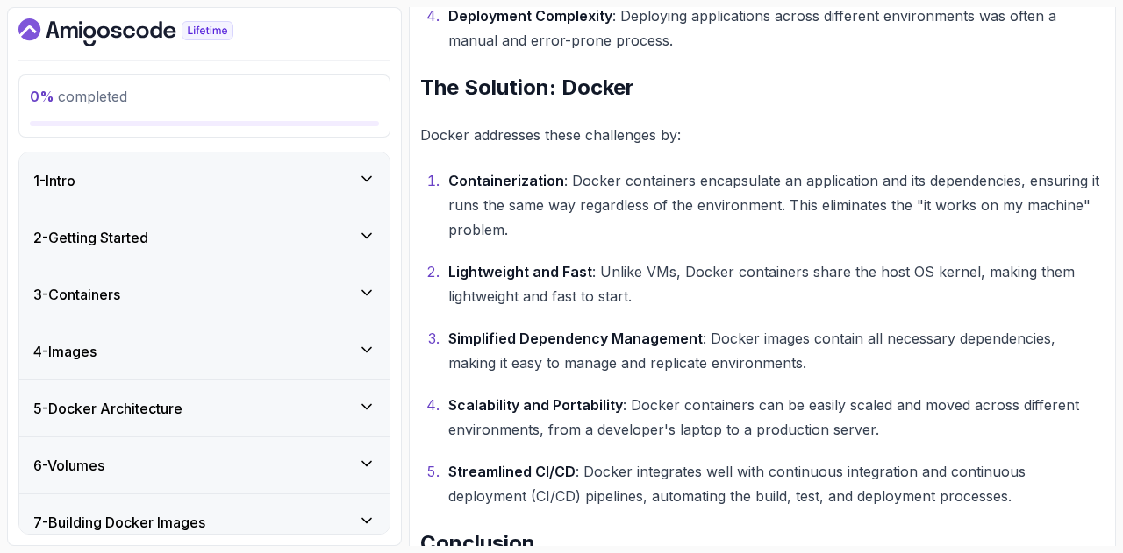
scroll to position [1228, 0]
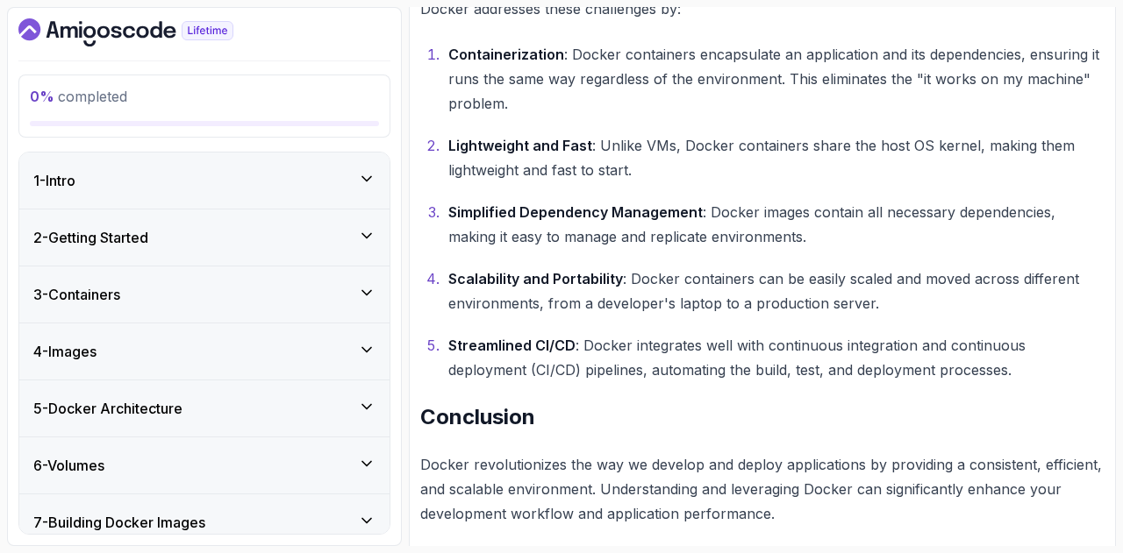
click at [594, 368] on p "Streamlined CI/CD : Docker integrates well with continuous integration and cont…" at bounding box center [776, 357] width 656 height 49
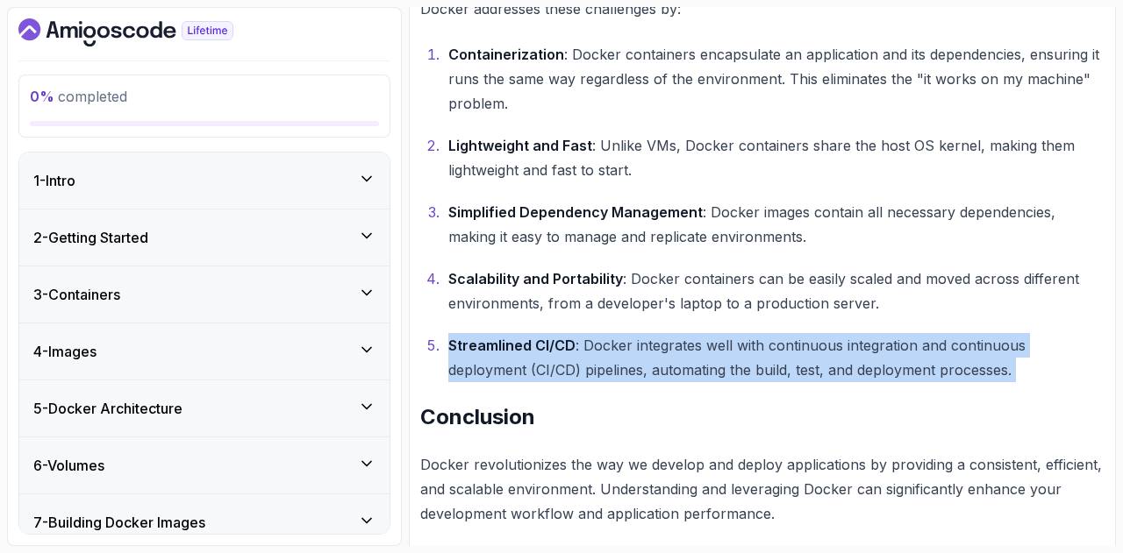
click at [594, 368] on p "Streamlined CI/CD : Docker integrates well with continuous integration and cont…" at bounding box center [776, 357] width 656 height 49
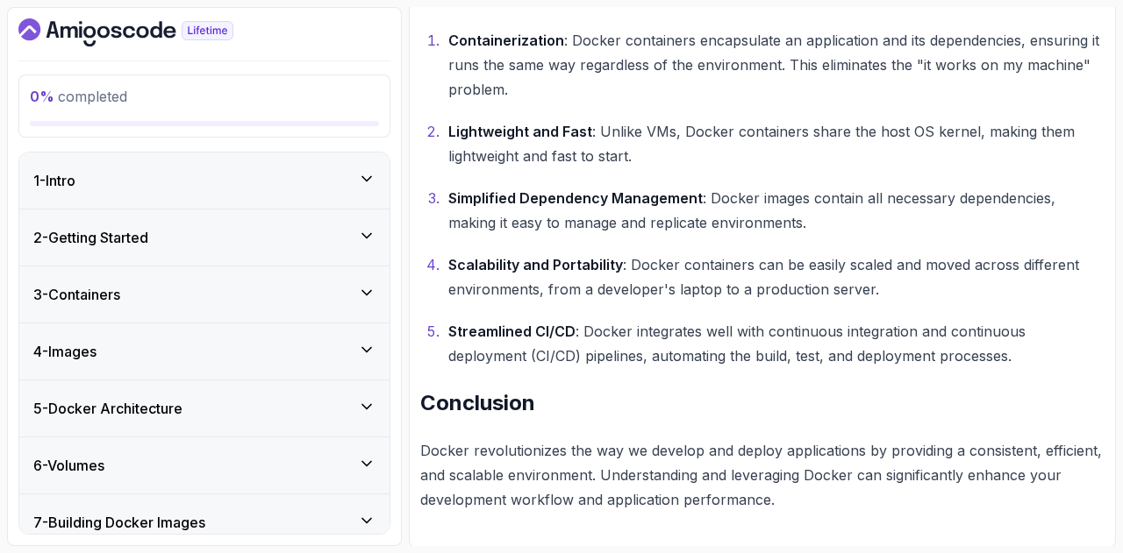
click at [487, 445] on p "Docker revolutionizes the way we develop and deploy applications by providing a…" at bounding box center [762, 476] width 684 height 74
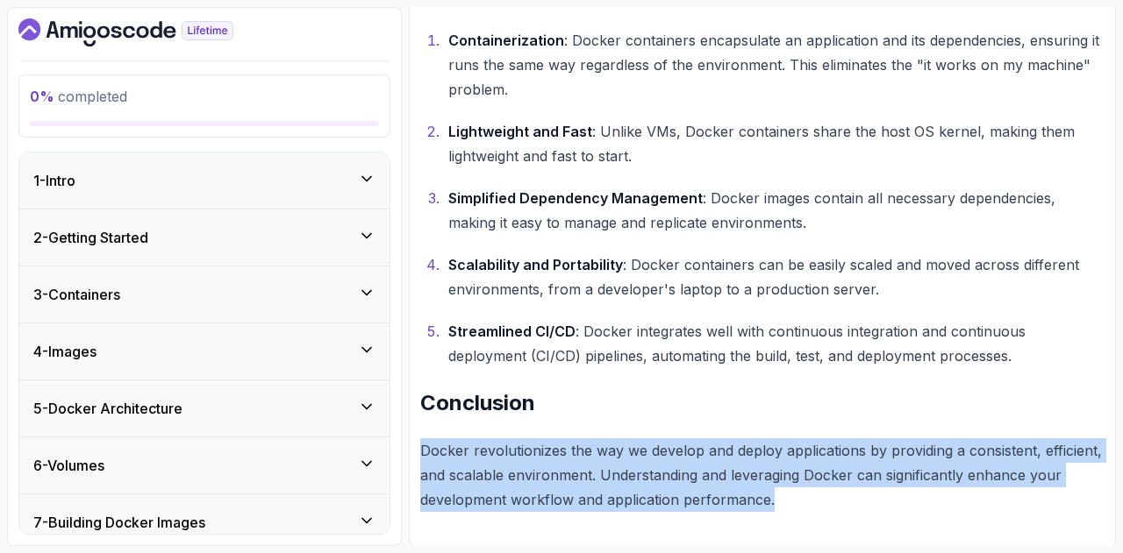
click at [487, 445] on p "Docker revolutionizes the way we develop and deploy applications by providing a…" at bounding box center [762, 476] width 684 height 74
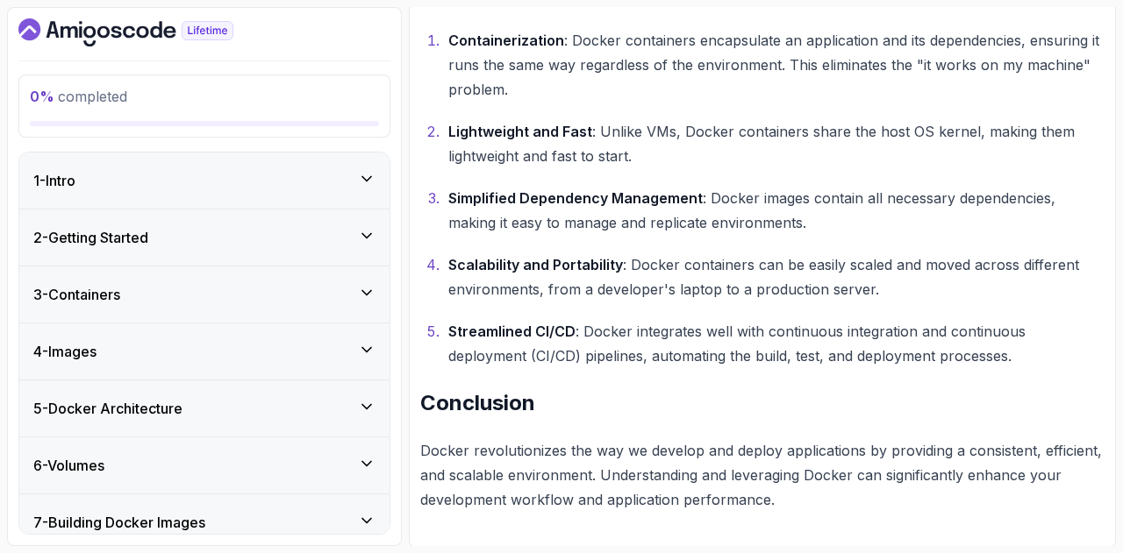
click at [558, 343] on p "Streamlined CI/CD : Docker integrates well with continuous integration and cont…" at bounding box center [776, 343] width 656 height 49
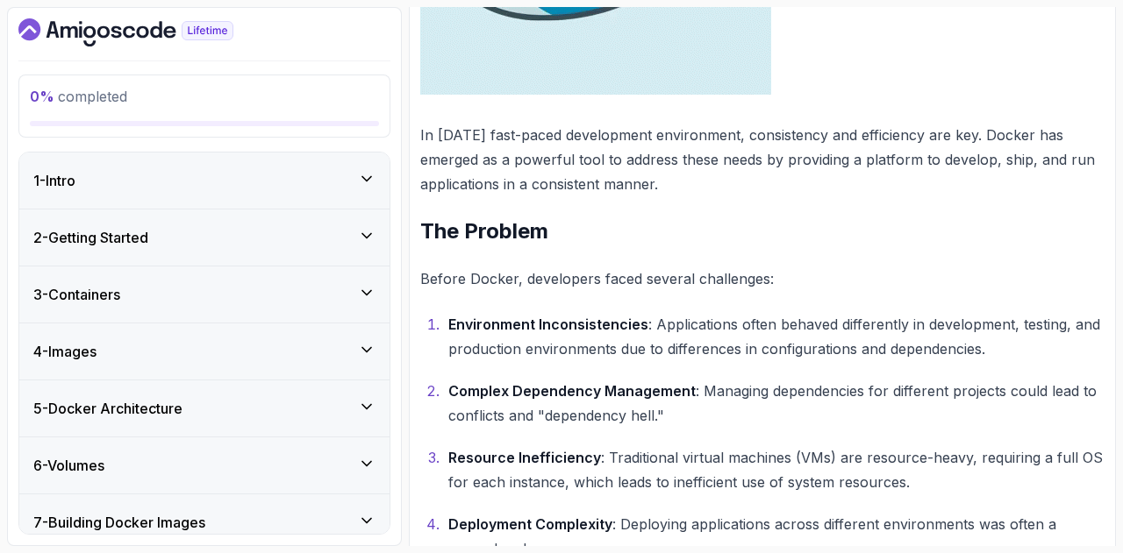
scroll to position [0, 0]
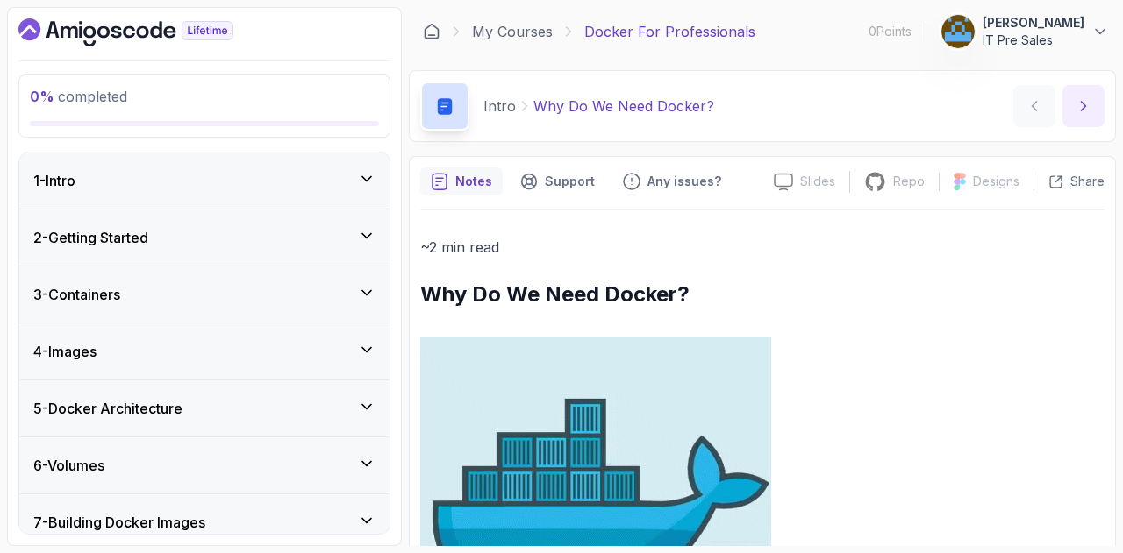
click at [1087, 101] on icon "next content" at bounding box center [1084, 106] width 18 height 18
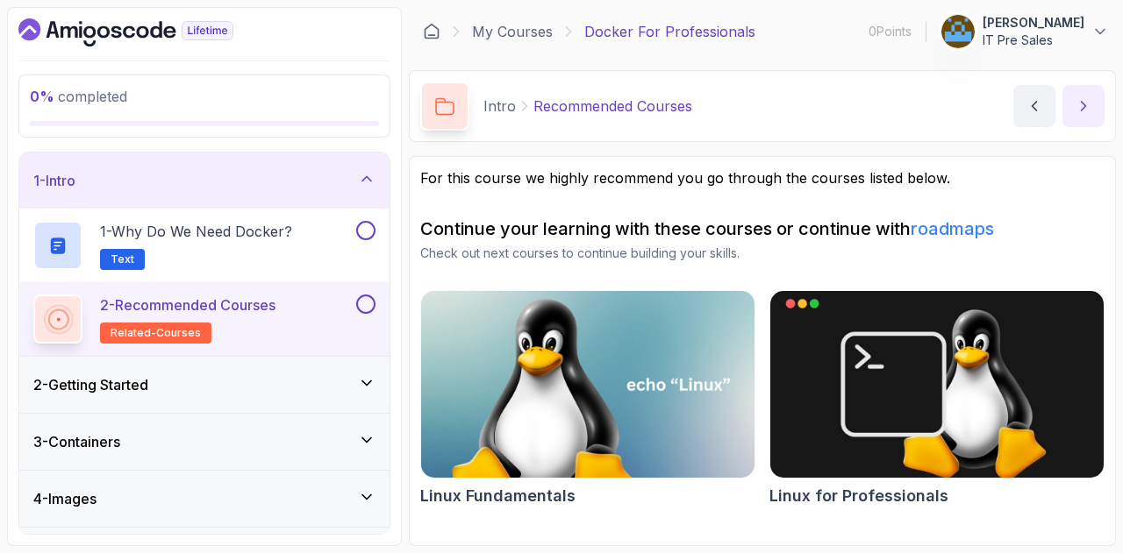
click at [1078, 99] on icon "next content" at bounding box center [1084, 106] width 18 height 18
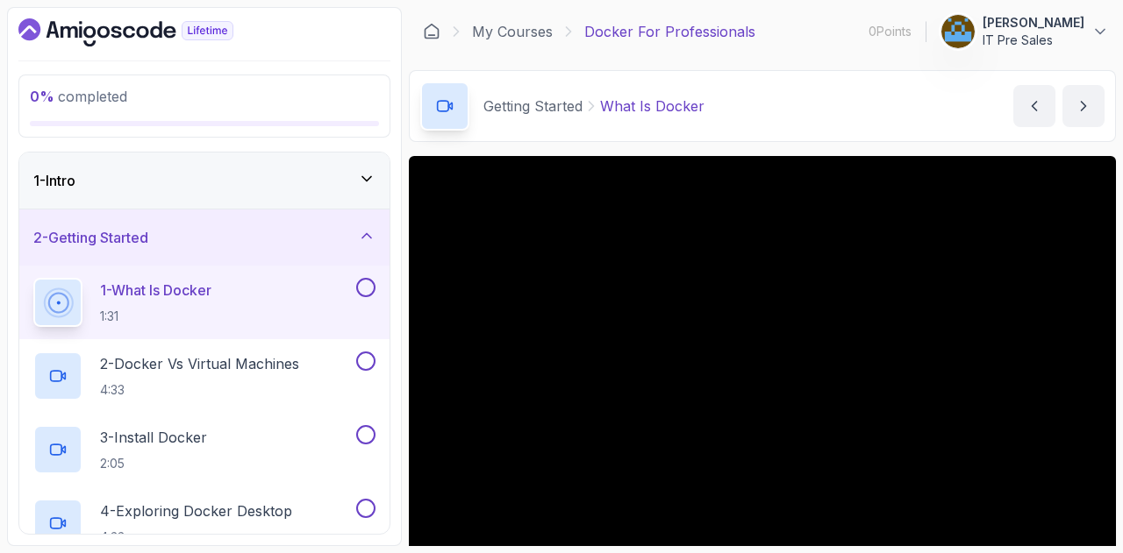
click at [165, 290] on p "1 - What Is Docker" at bounding box center [155, 290] width 111 height 21
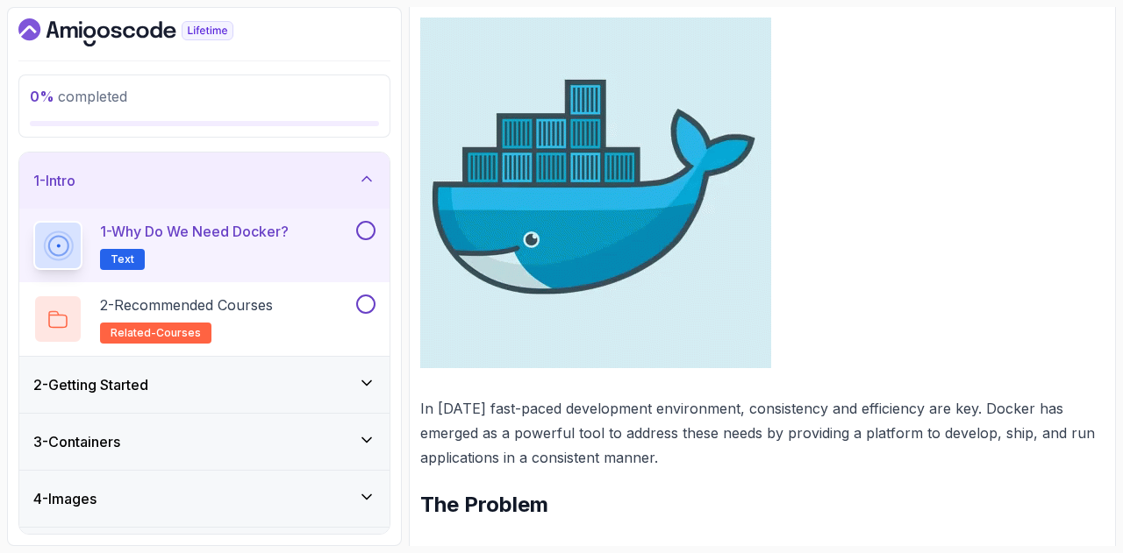
scroll to position [214, 0]
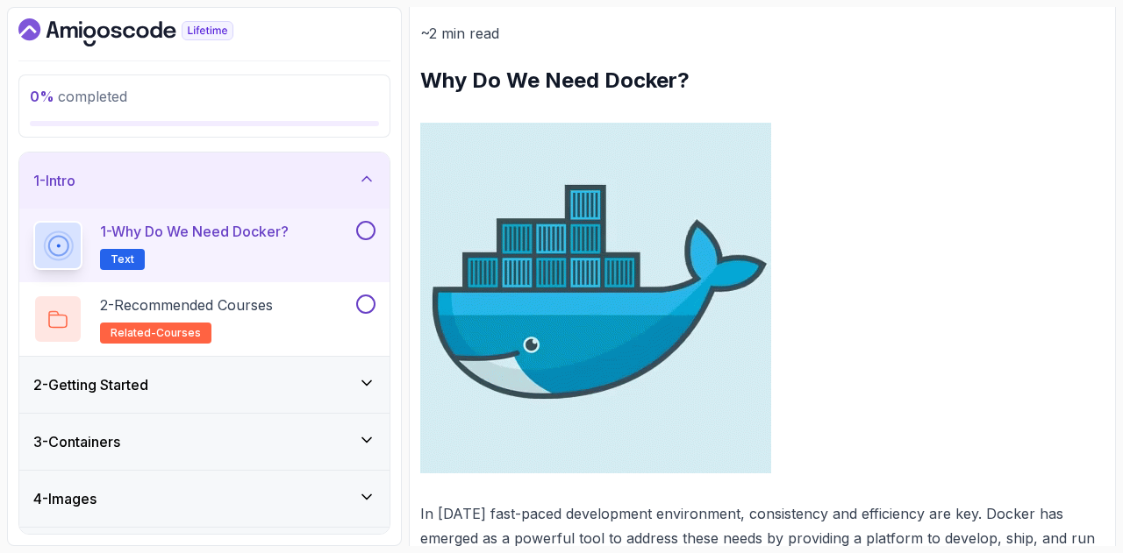
click at [1030, 172] on p at bounding box center [762, 298] width 684 height 351
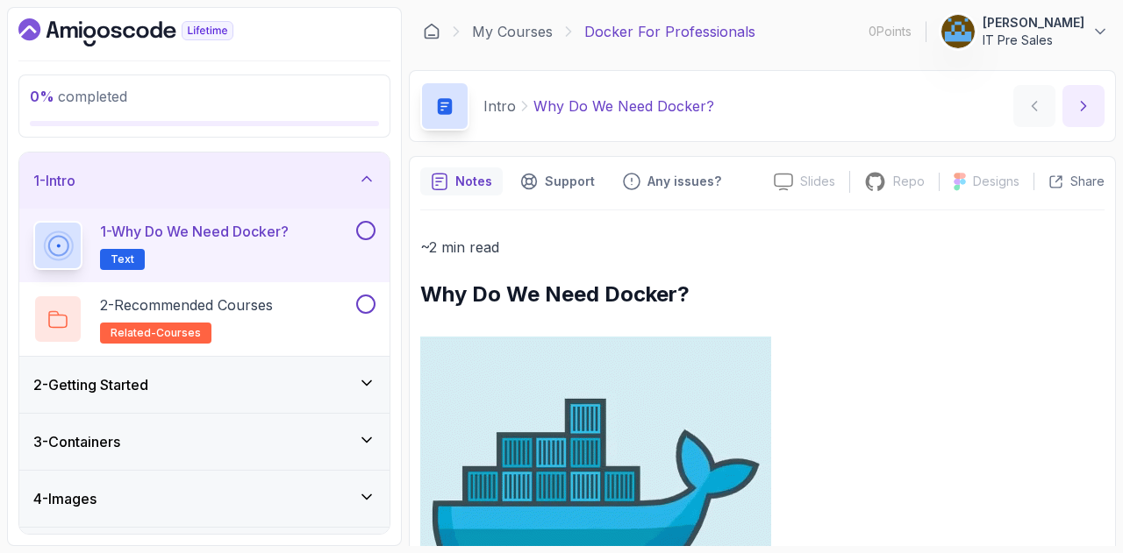
click at [1084, 118] on button "next content" at bounding box center [1083, 106] width 42 height 42
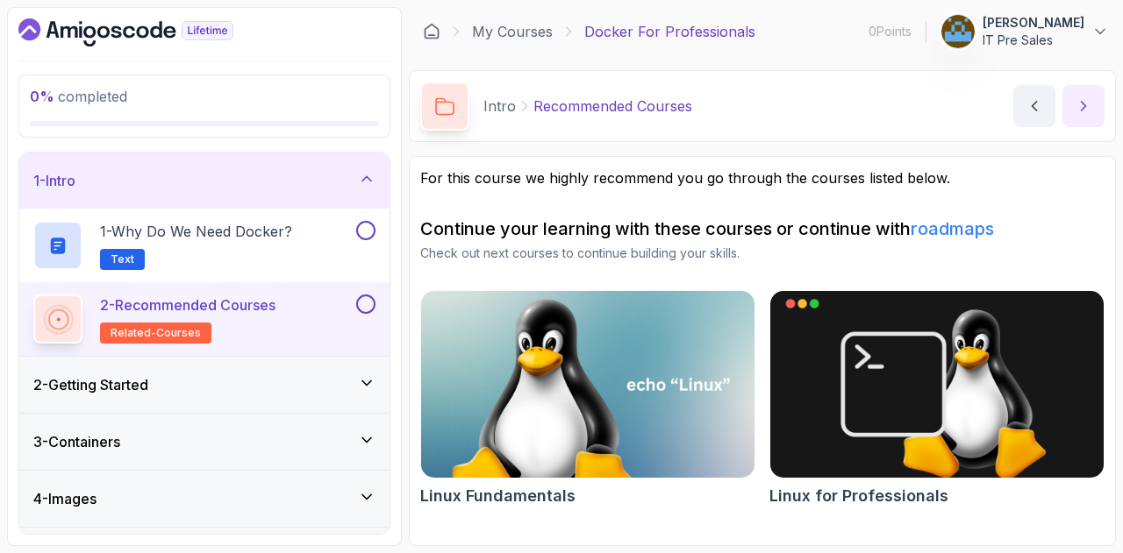
click at [1084, 118] on button "next content" at bounding box center [1083, 106] width 42 height 42
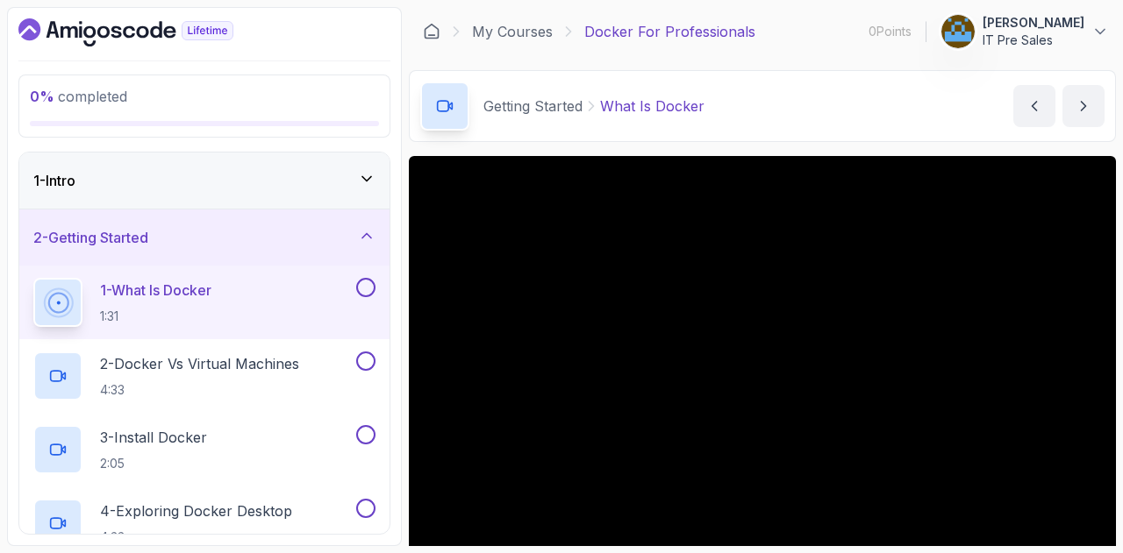
click at [371, 181] on icon at bounding box center [367, 179] width 18 height 18
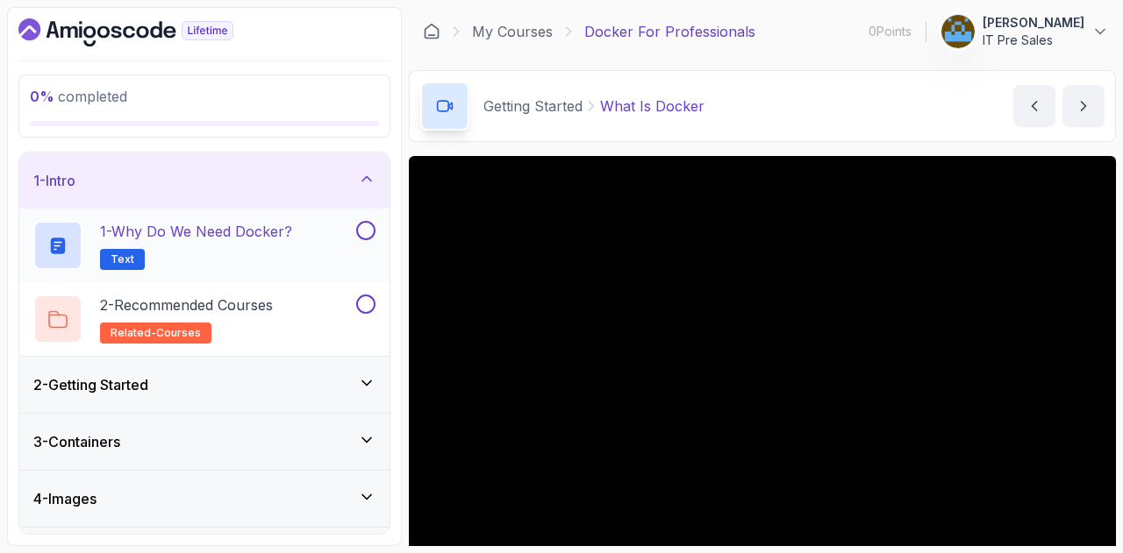
click at [365, 228] on button at bounding box center [365, 230] width 19 height 19
click at [370, 305] on button at bounding box center [365, 304] width 19 height 19
click at [268, 389] on div "2 - Getting Started" at bounding box center [204, 385] width 342 height 21
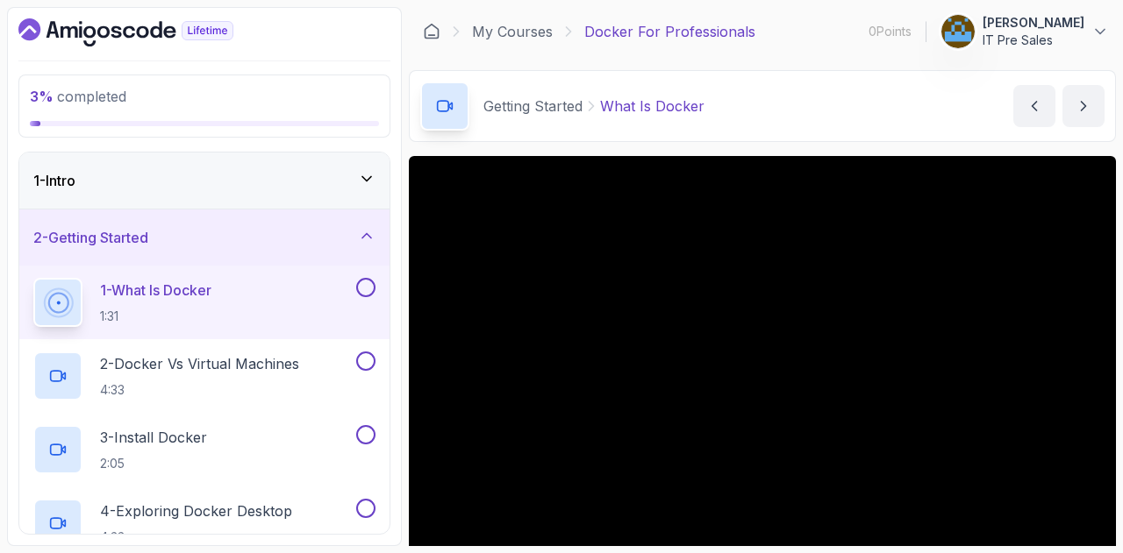
click at [237, 290] on div "1 - What Is Docker 1:31" at bounding box center [192, 302] width 319 height 49
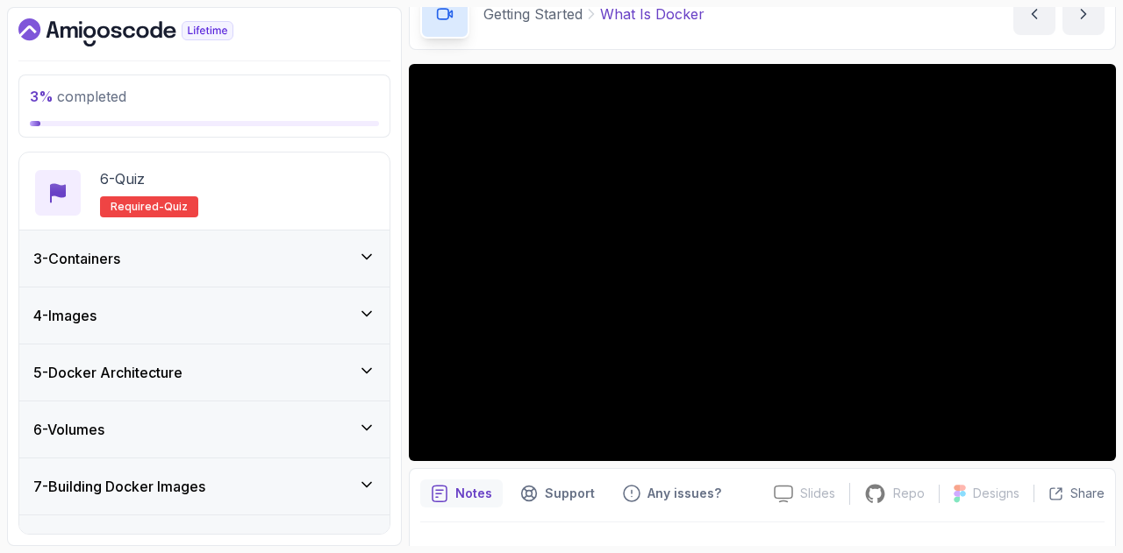
scroll to position [479, 0]
click at [277, 272] on div "3 - Containers" at bounding box center [204, 258] width 370 height 56
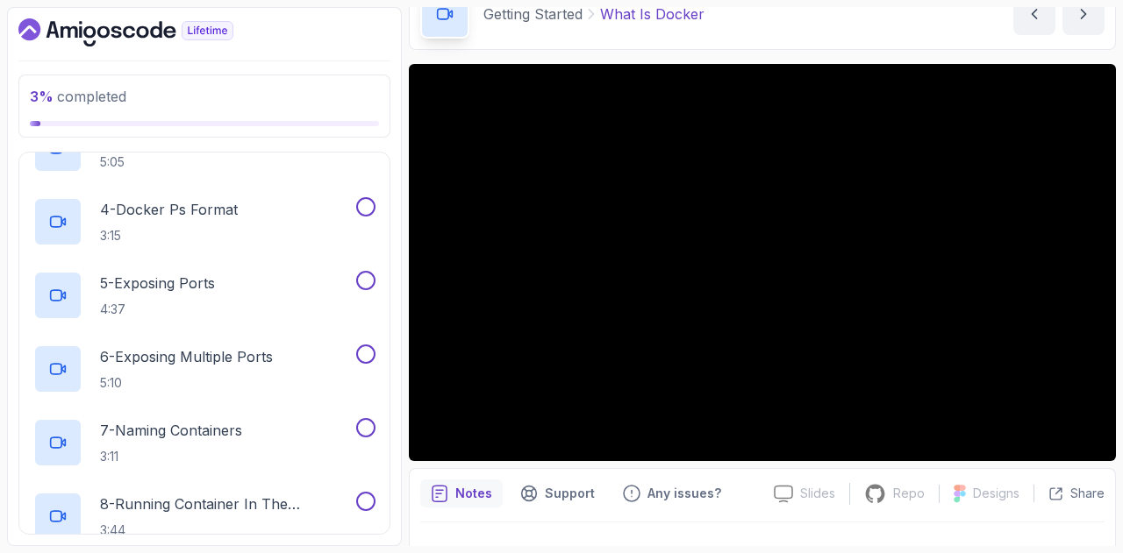
scroll to position [0, 0]
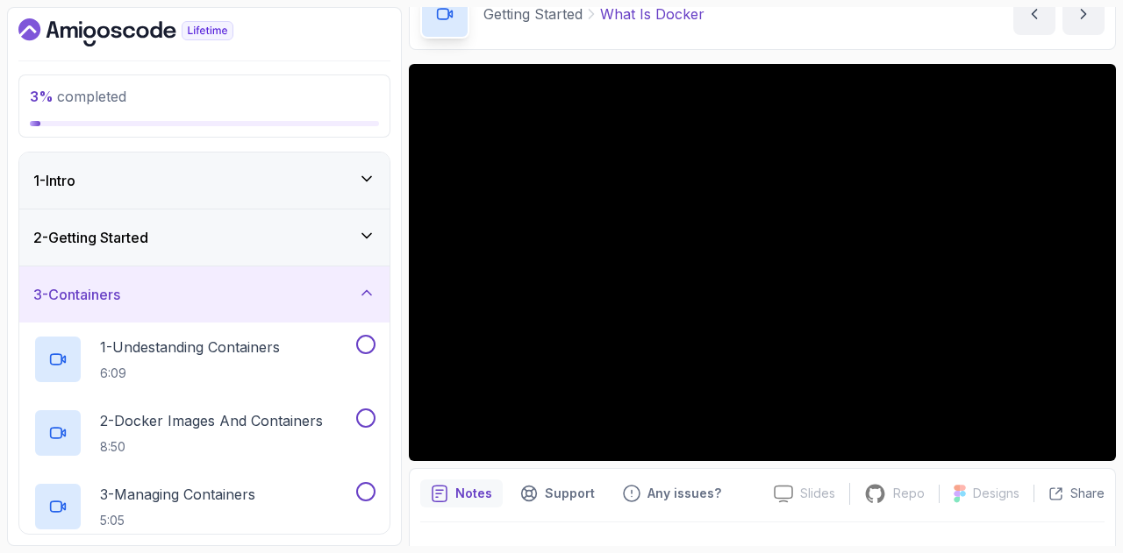
click at [274, 227] on div "2 - Getting Started" at bounding box center [204, 237] width 342 height 21
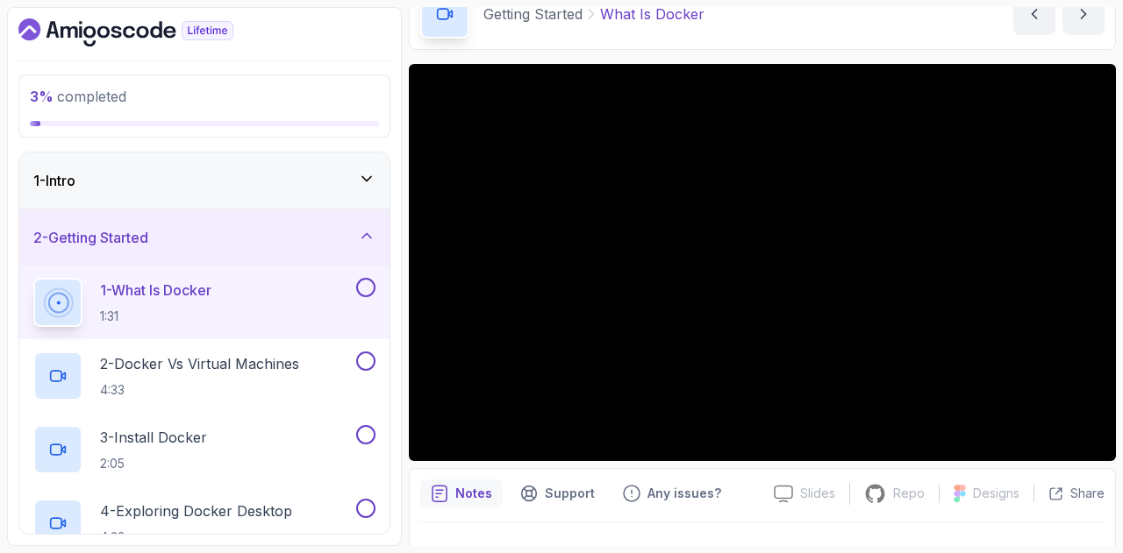
click at [190, 291] on p "1 - What Is Docker" at bounding box center [155, 290] width 111 height 21
click at [204, 364] on p "2 - Docker vs Virtual Machines" at bounding box center [199, 363] width 199 height 21
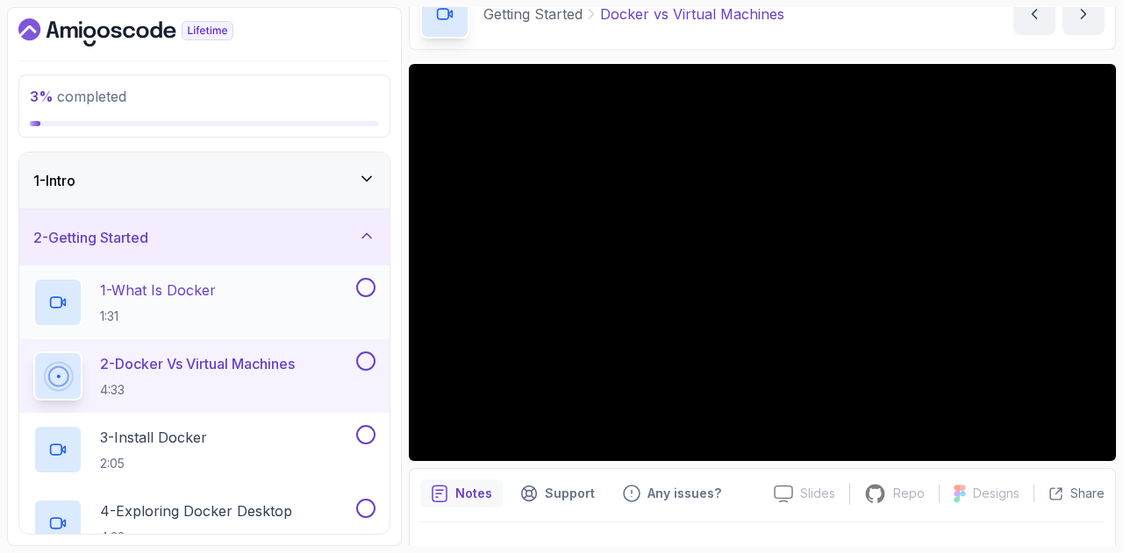
click at [205, 282] on p "1 - What Is Docker" at bounding box center [158, 290] width 116 height 21
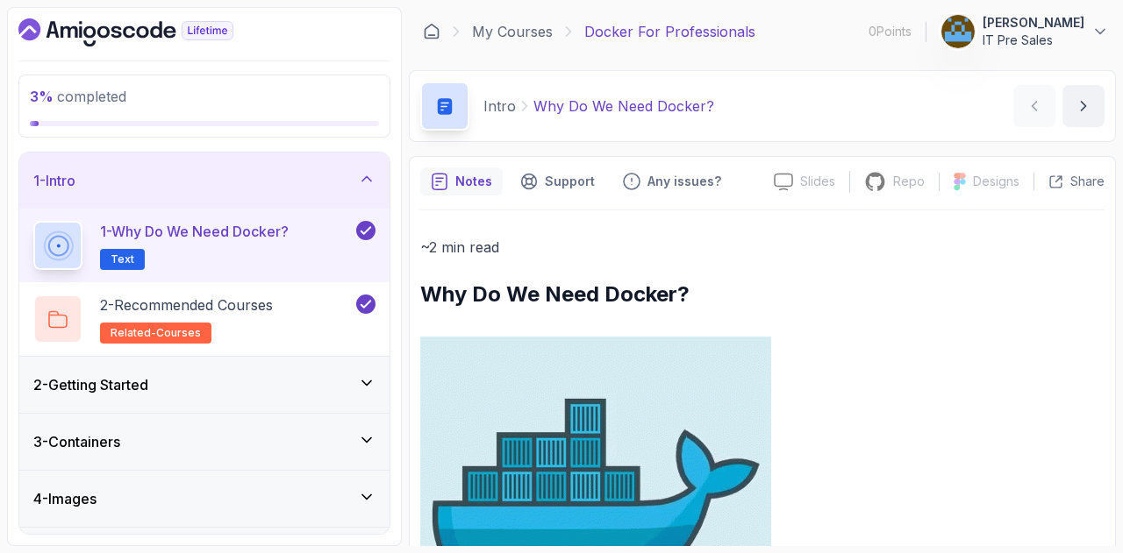
click at [254, 391] on div "2 - Getting Started" at bounding box center [204, 385] width 342 height 21
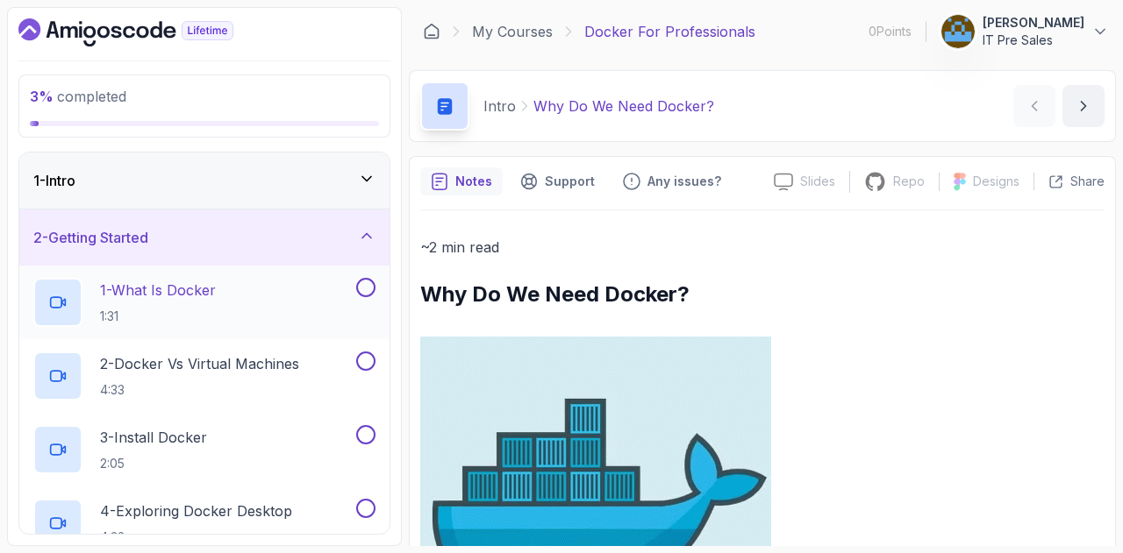
click at [240, 287] on div "1 - What Is Docker 1:31" at bounding box center [192, 302] width 319 height 49
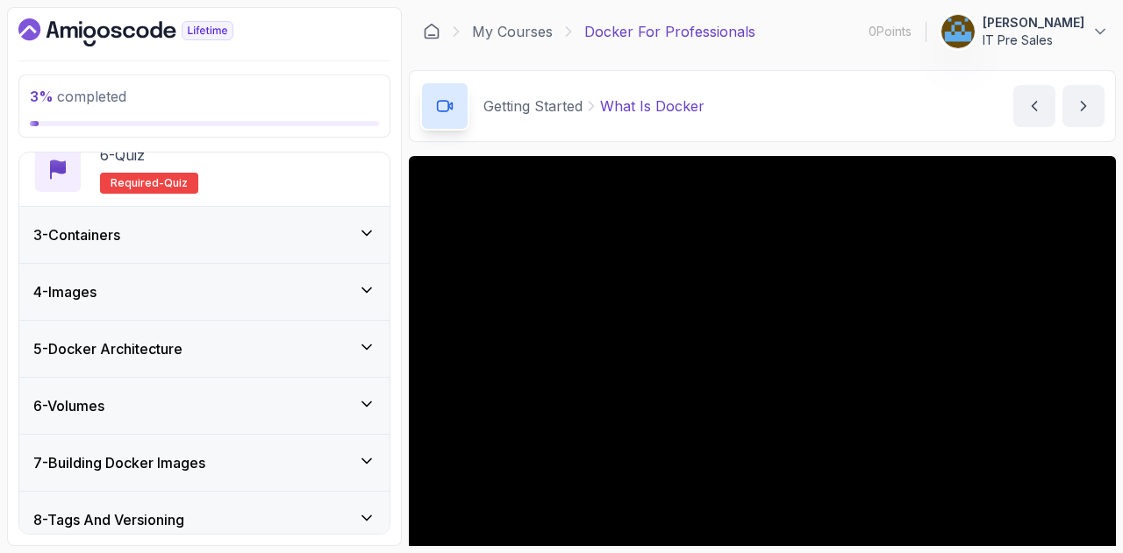
click at [1067, 22] on p "[PERSON_NAME]" at bounding box center [1033, 23] width 102 height 18
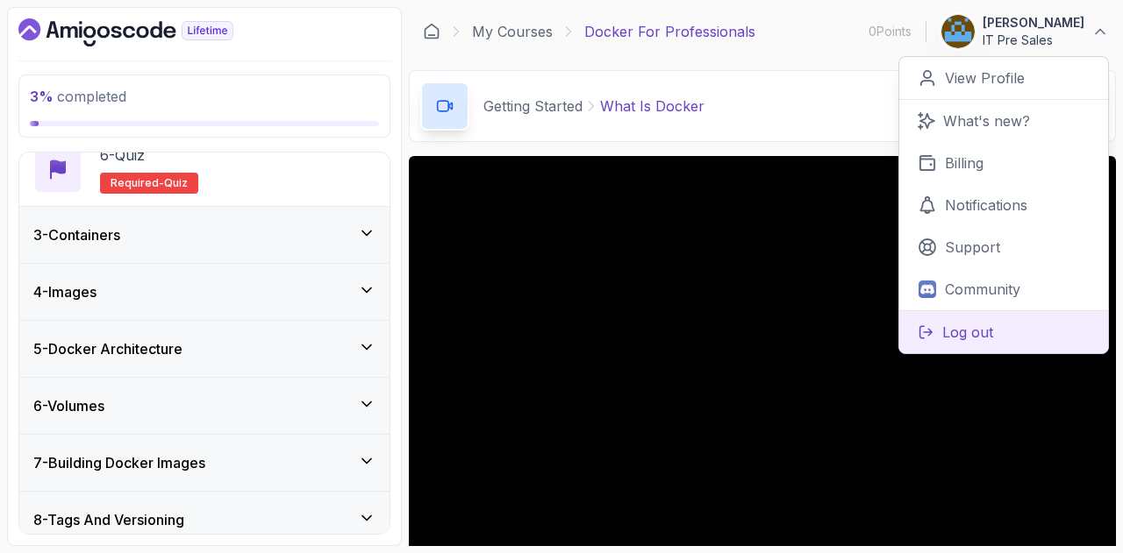
click at [953, 329] on p "Log out" at bounding box center [967, 332] width 51 height 21
